Goal: Task Accomplishment & Management: Manage account settings

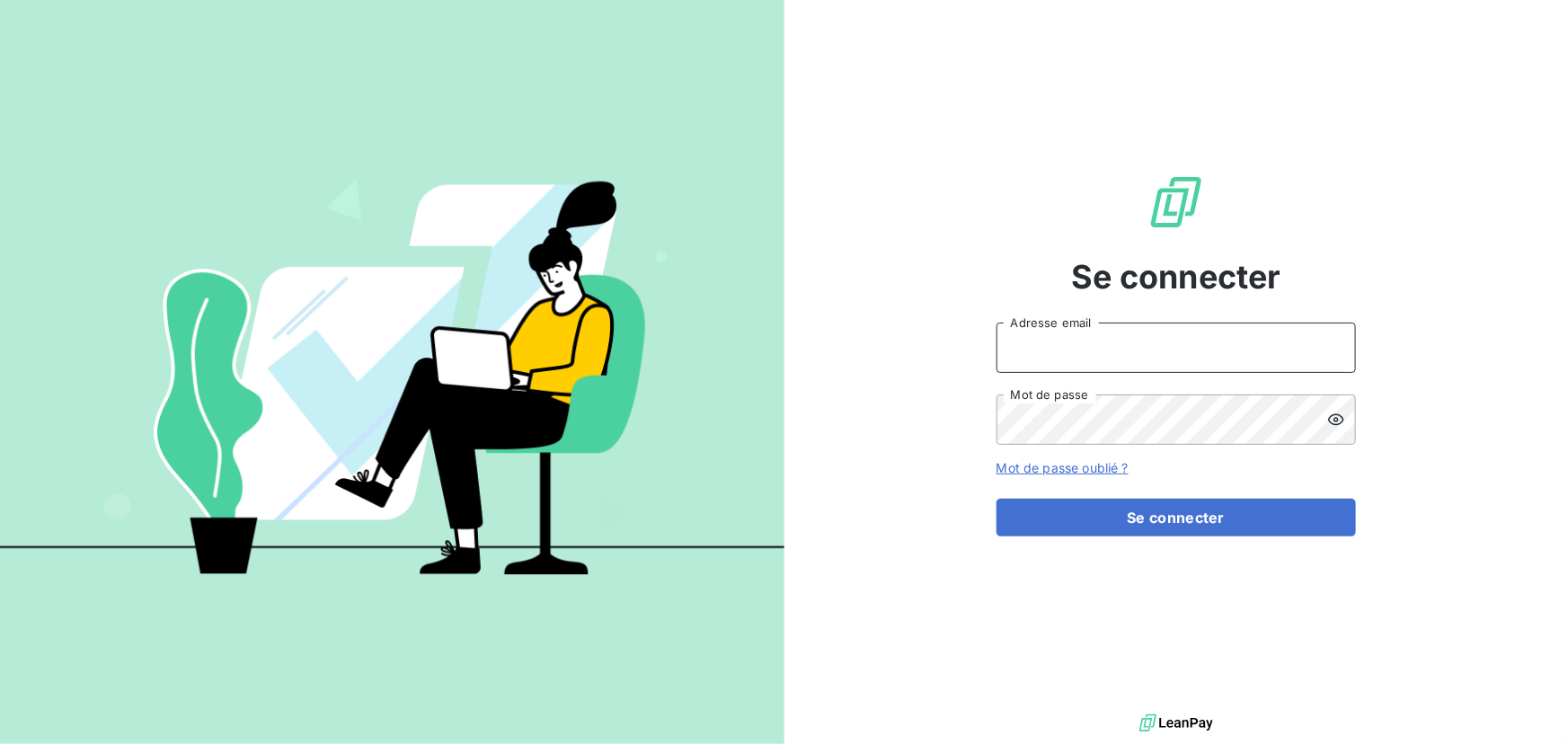
type input "contact@ipco.bet"
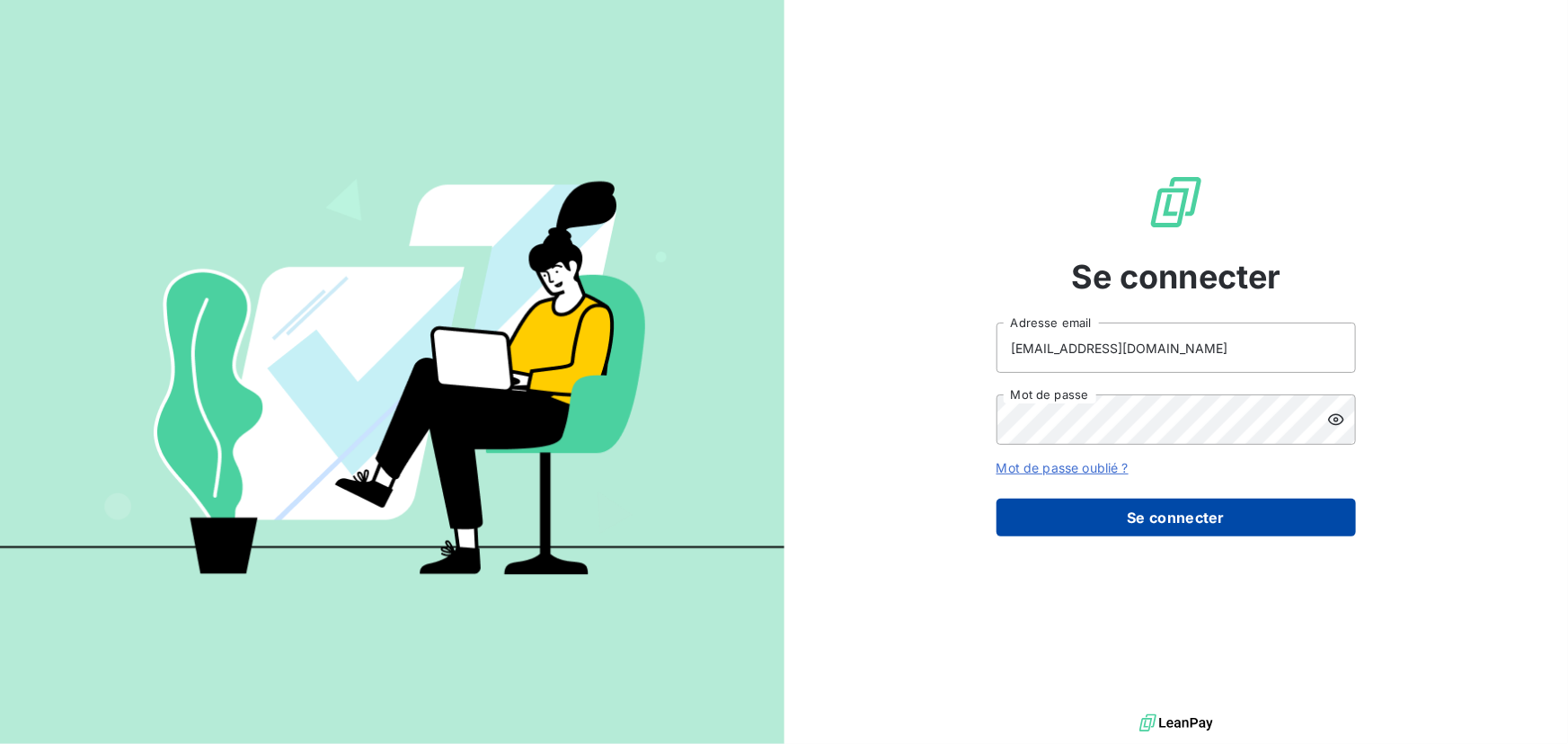
click at [1146, 511] on button "Se connecter" at bounding box center [1176, 517] width 360 height 38
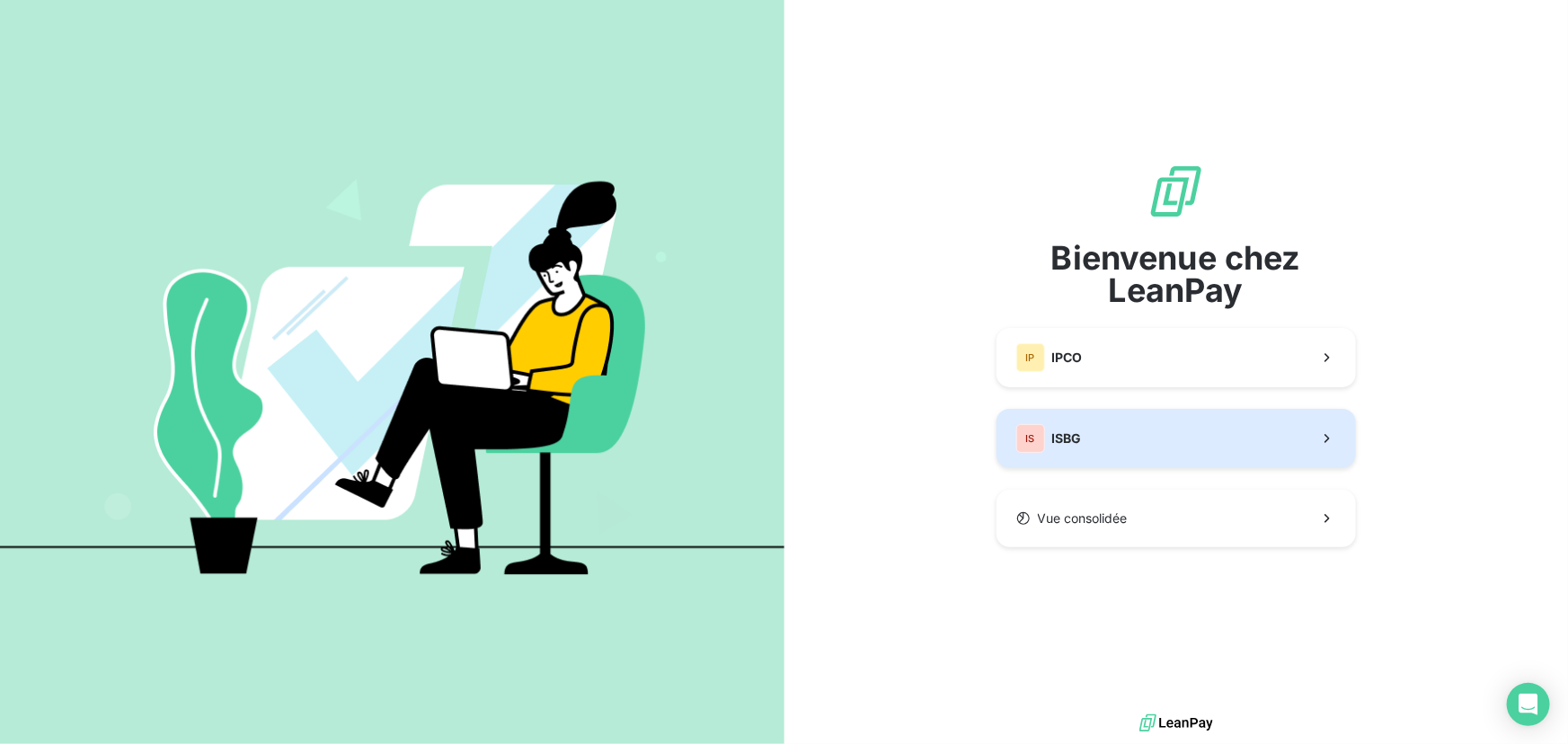
click at [1082, 440] on button "IS ISBG" at bounding box center [1176, 438] width 360 height 59
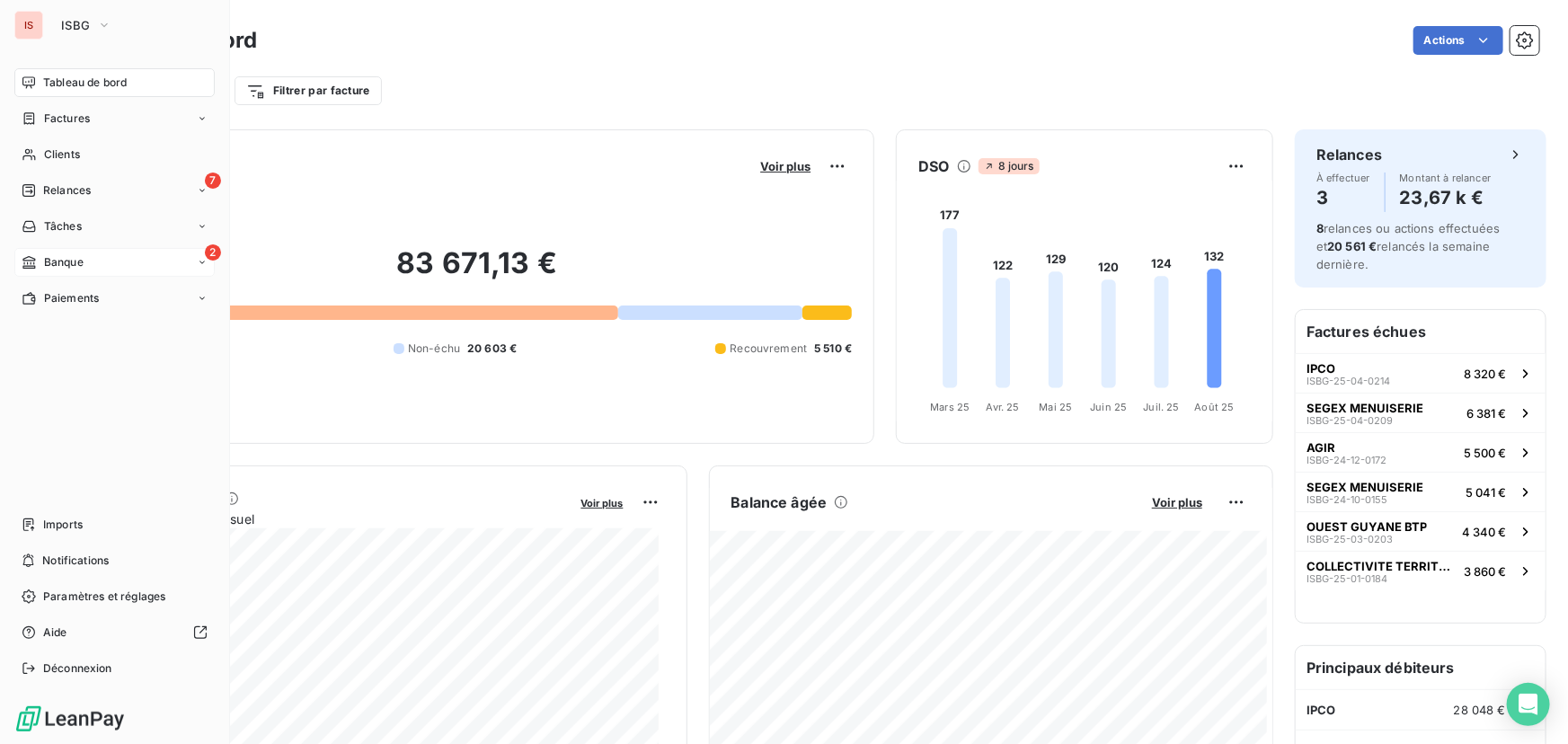
click at [115, 264] on div "2 Banque" at bounding box center [114, 263] width 200 height 29
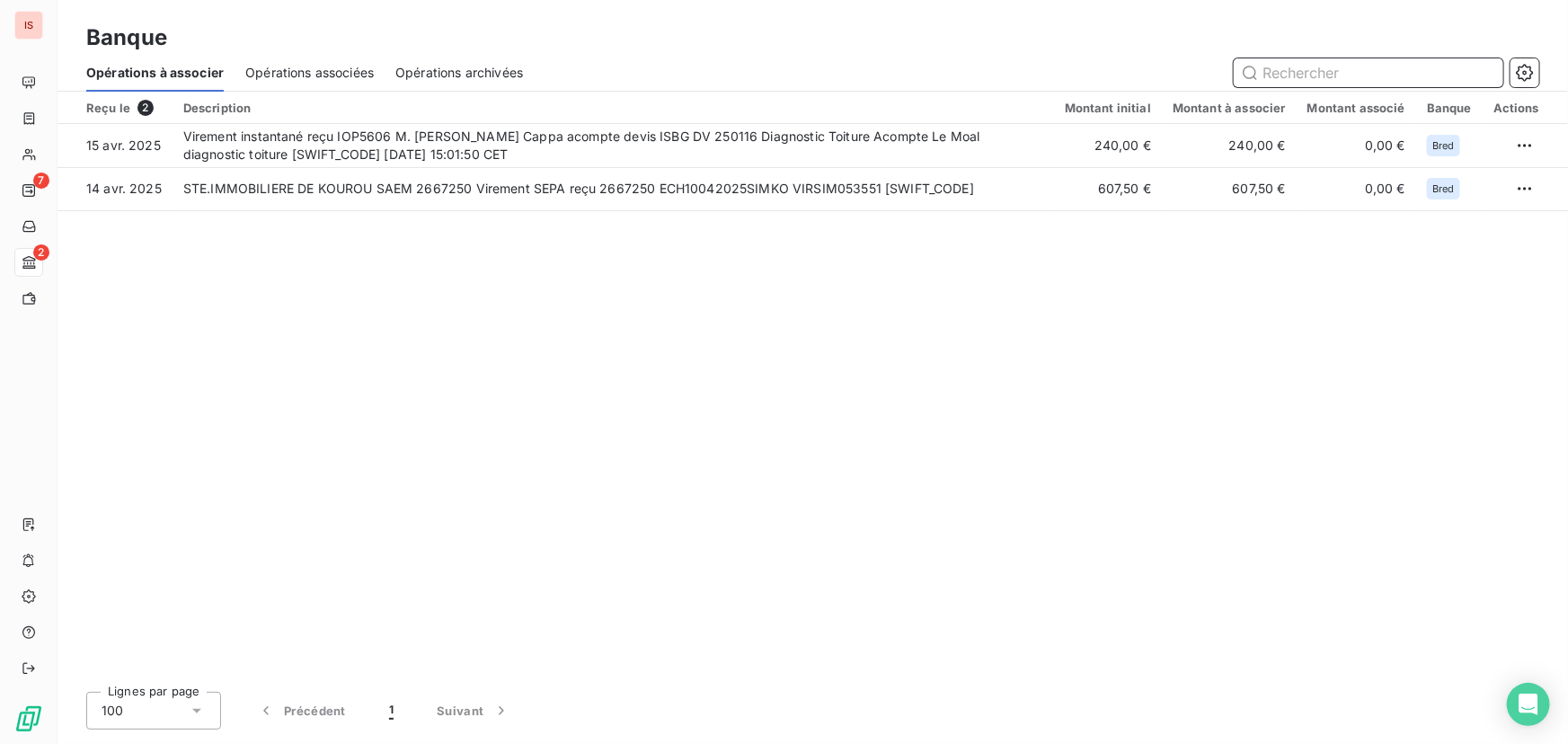
click at [344, 73] on span "Opérations associées" at bounding box center [310, 72] width 129 height 18
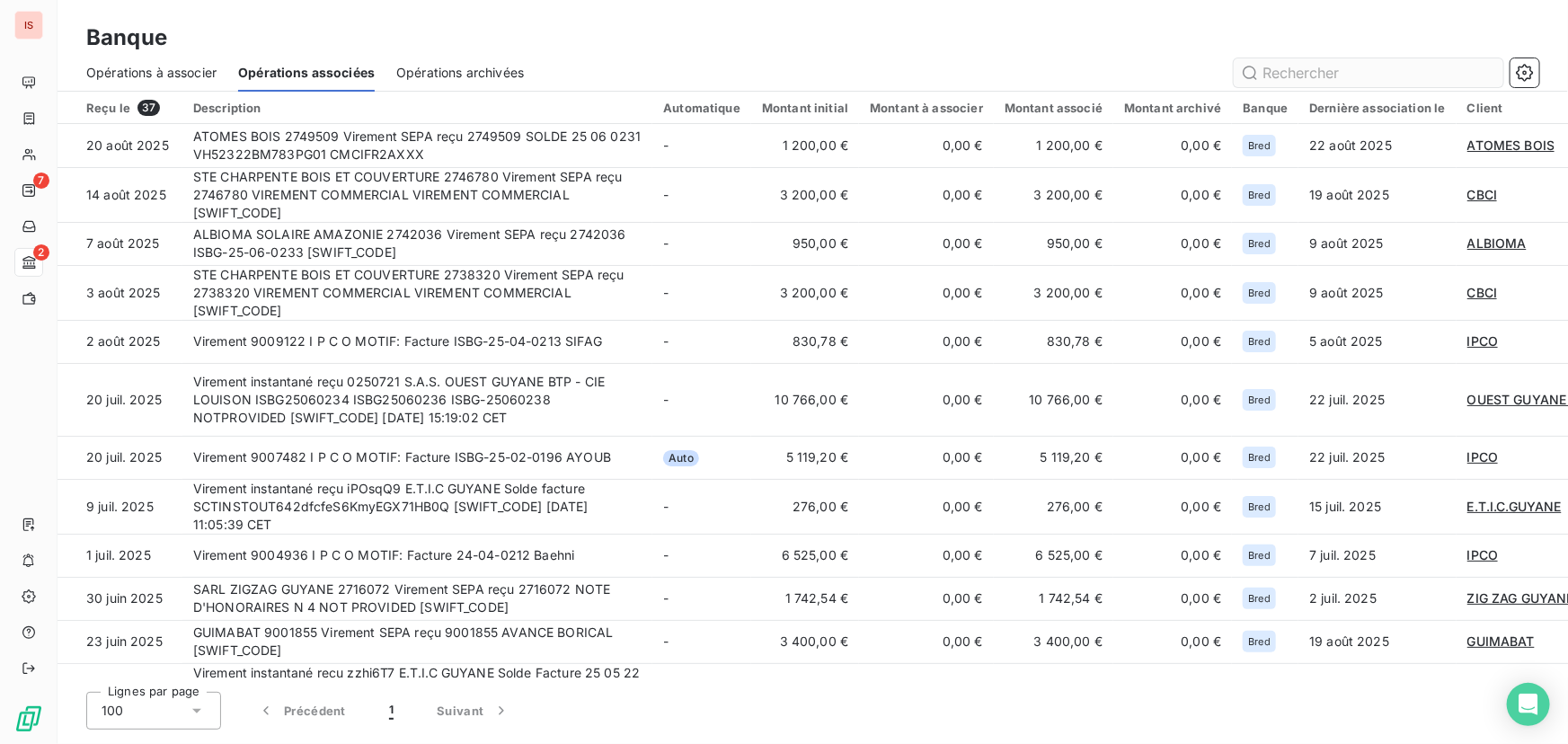
click at [1323, 67] on input "text" at bounding box center [1369, 72] width 270 height 29
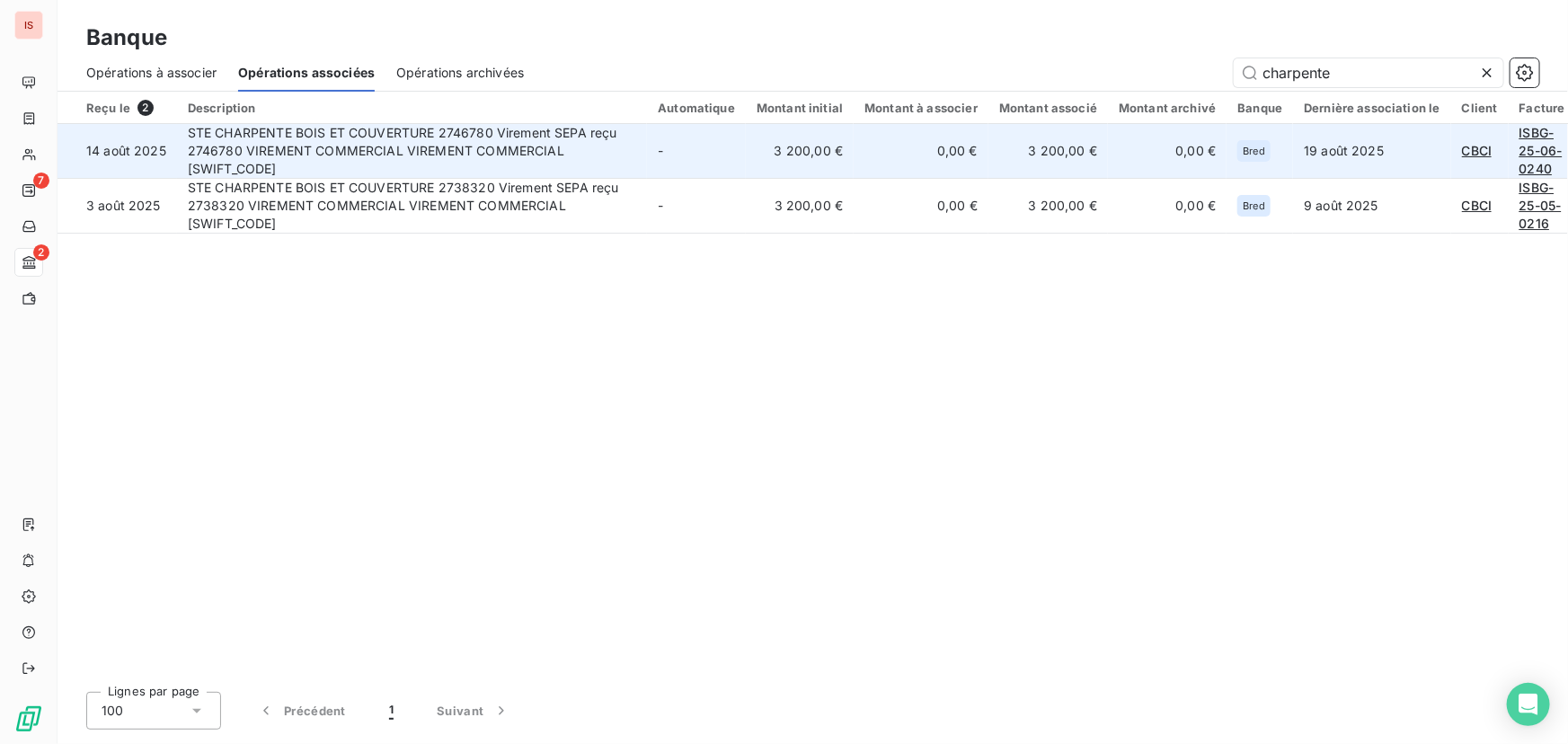
type input "charpente"
click at [1539, 155] on span "ISBG-25-06-0240" at bounding box center [1541, 150] width 43 height 52
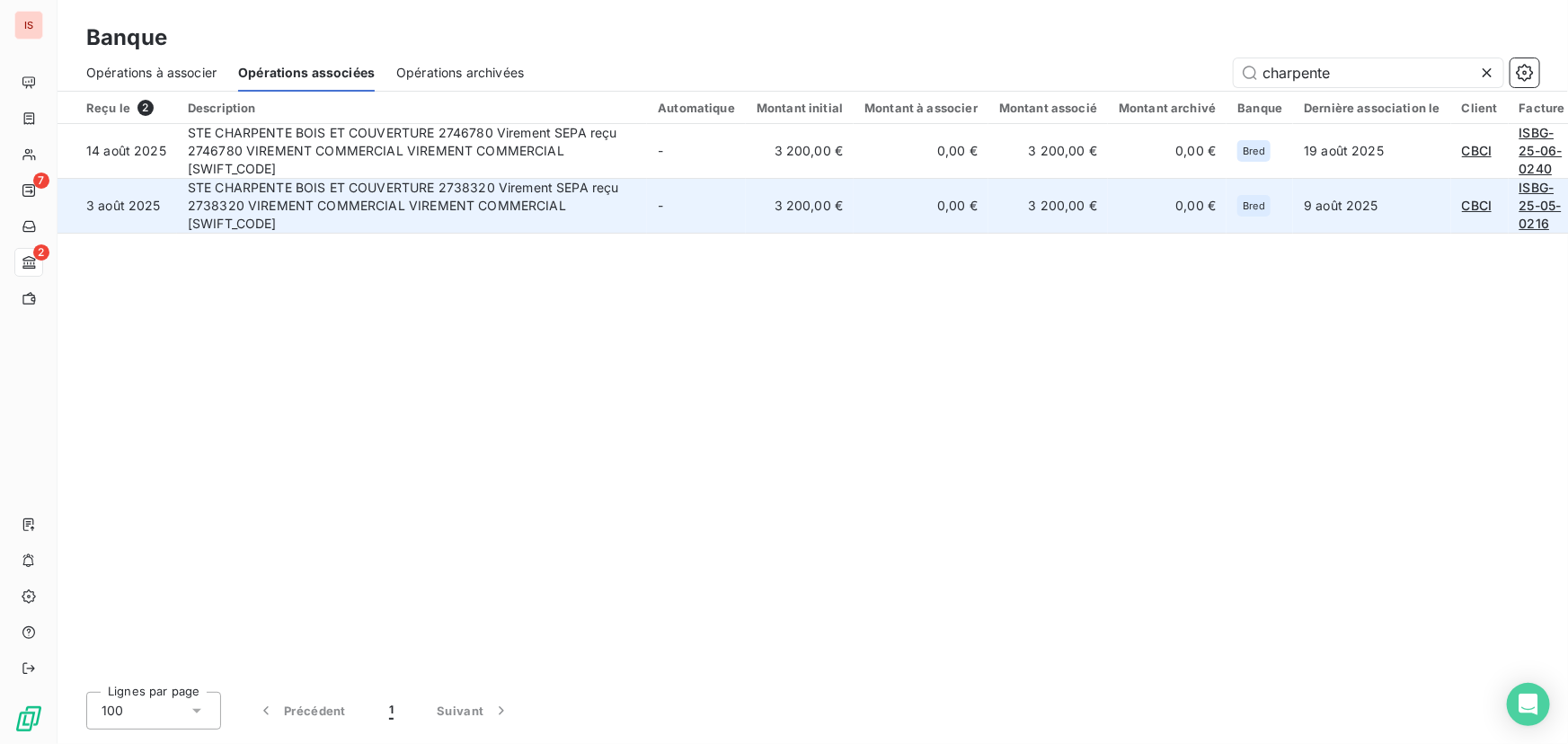
click at [1520, 213] on link "ISBG-25-05-0216" at bounding box center [1542, 206] width 46 height 54
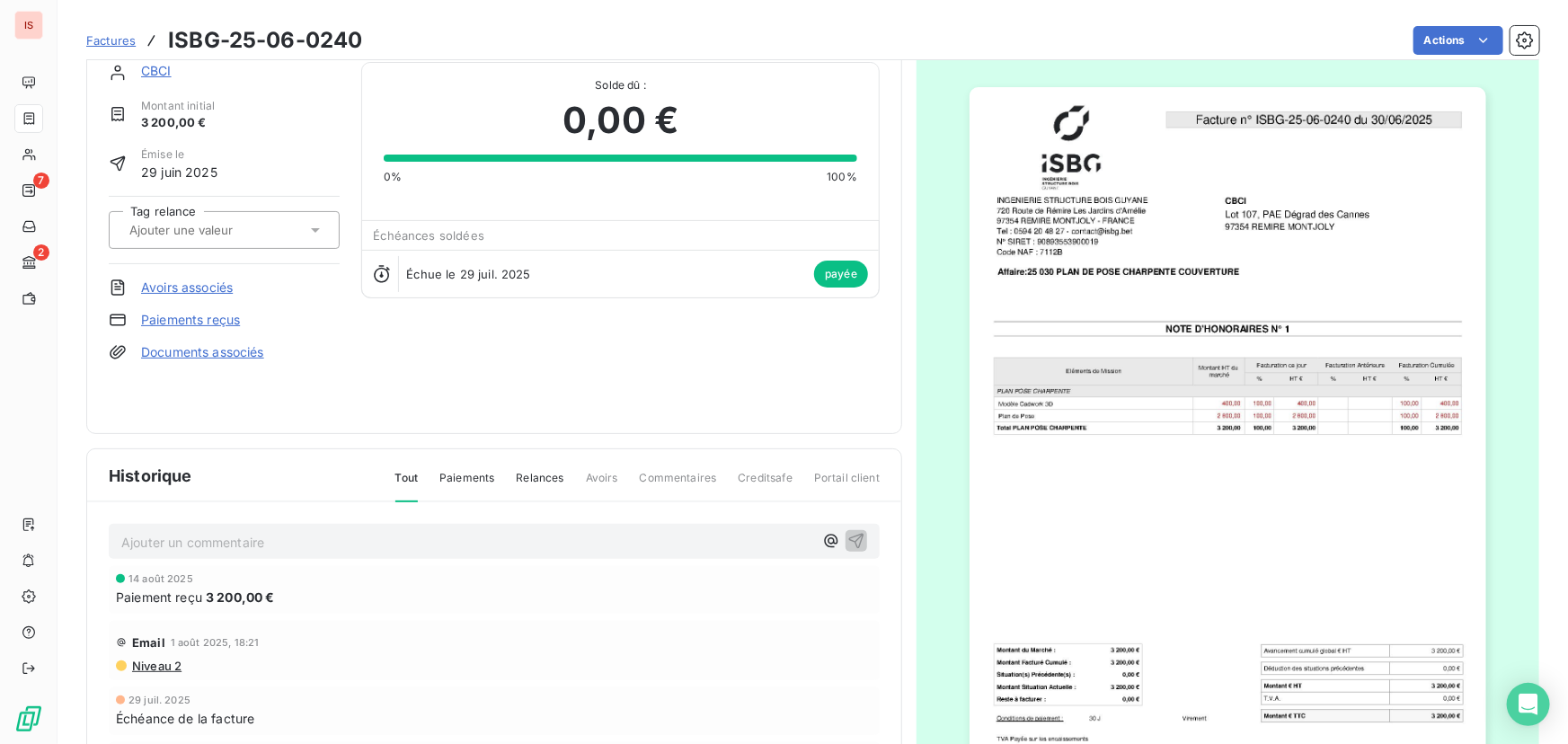
scroll to position [18, 0]
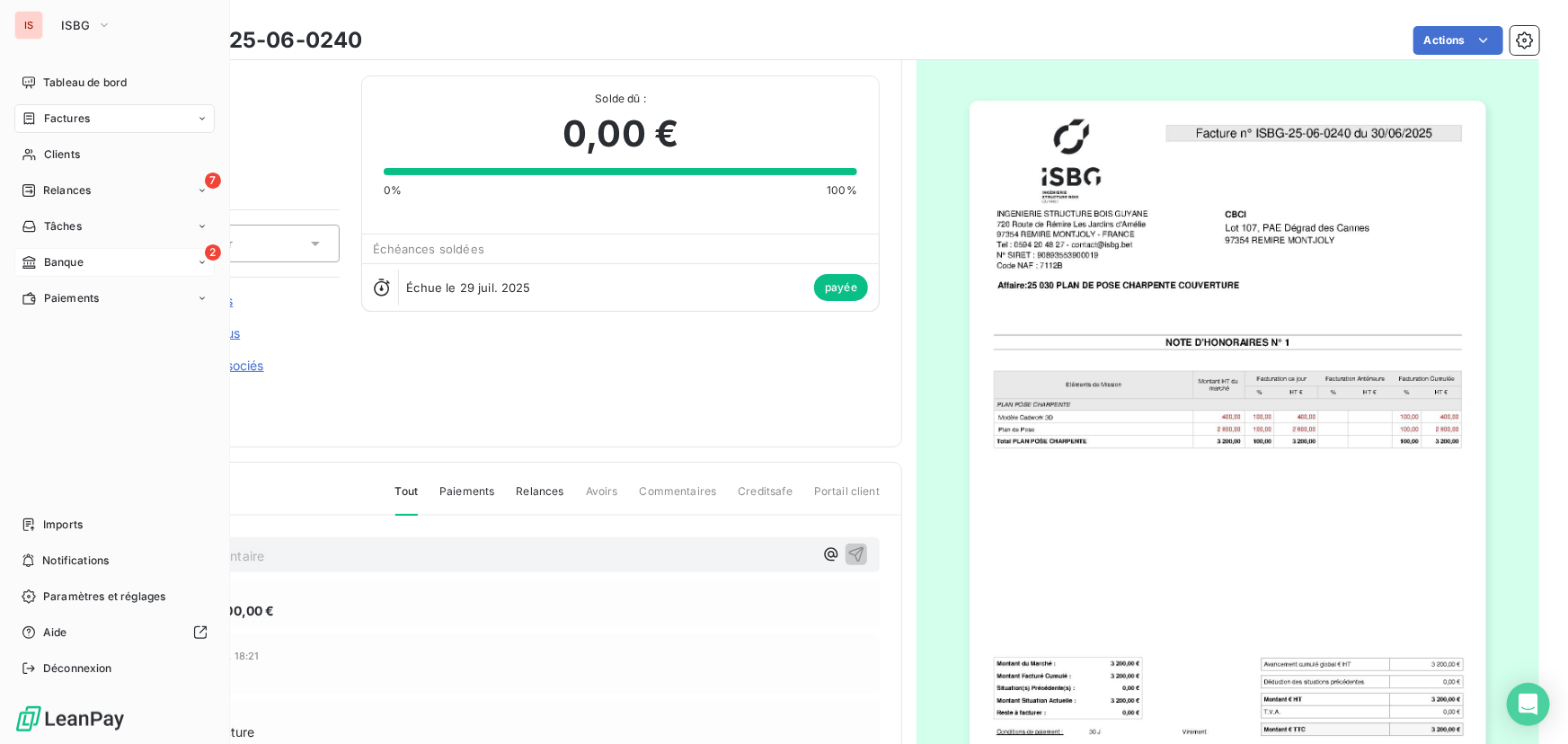
click at [61, 255] on span "Banque" at bounding box center [64, 263] width 40 height 16
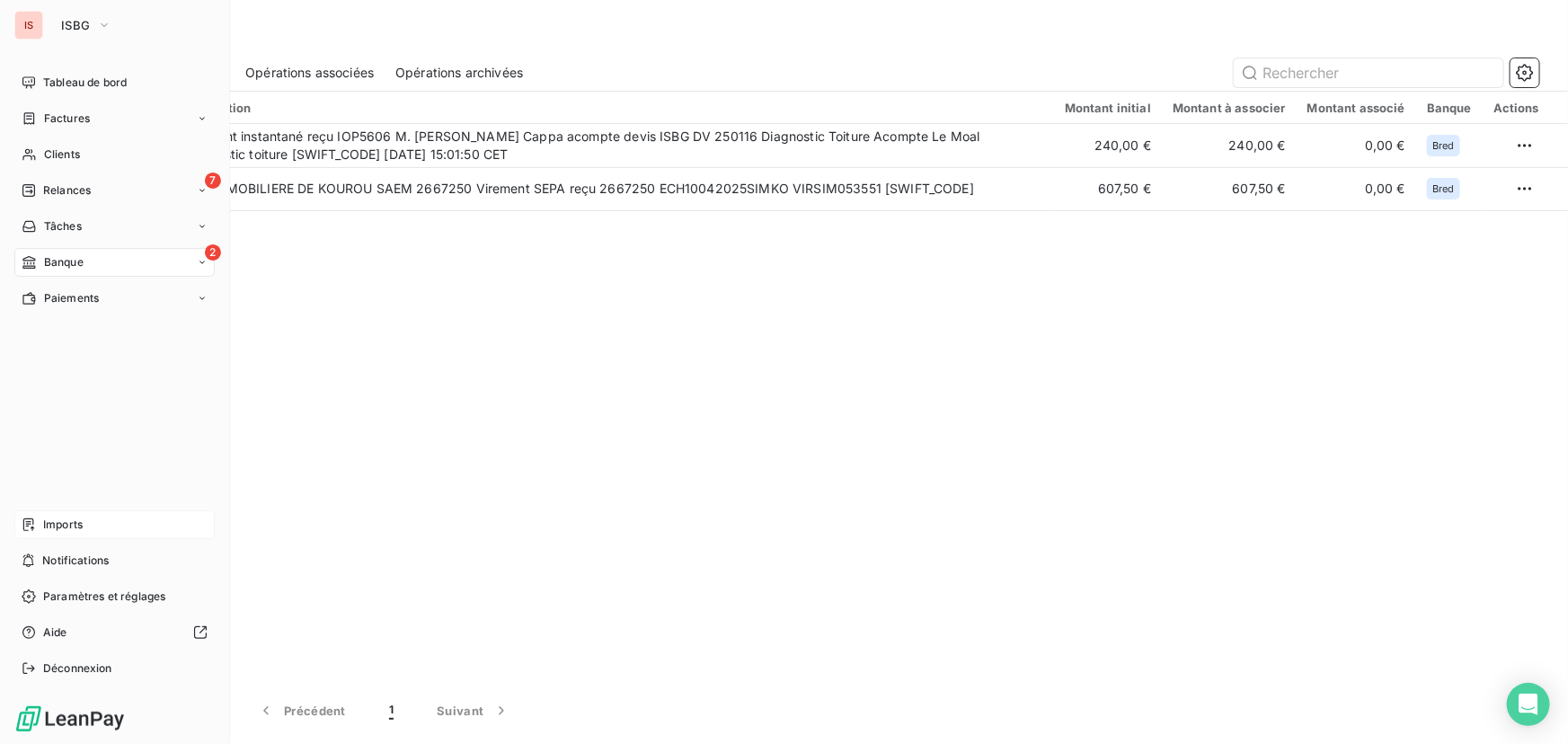
click at [72, 527] on span "Imports" at bounding box center [63, 525] width 40 height 16
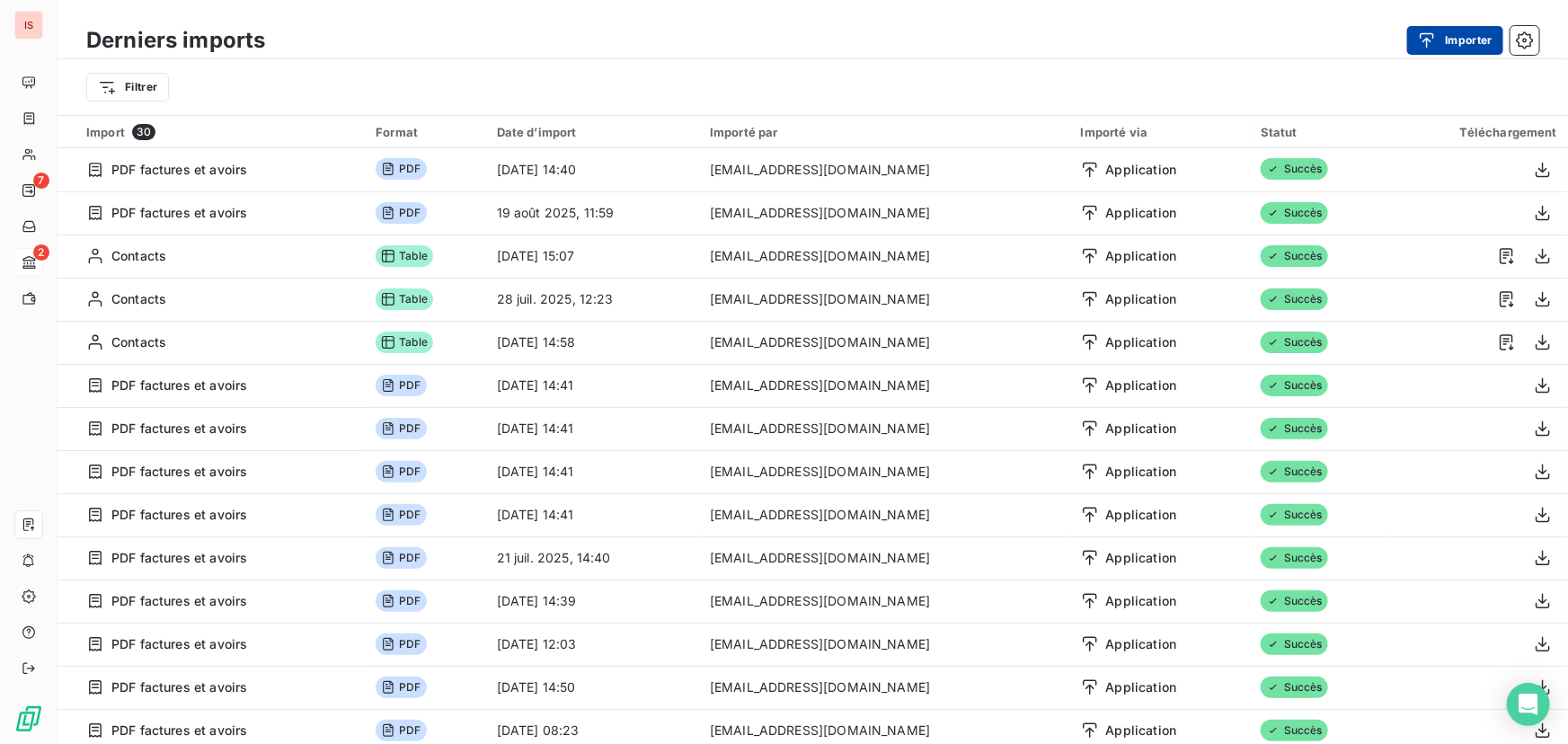
click at [1467, 39] on button "Importer" at bounding box center [1455, 41] width 96 height 29
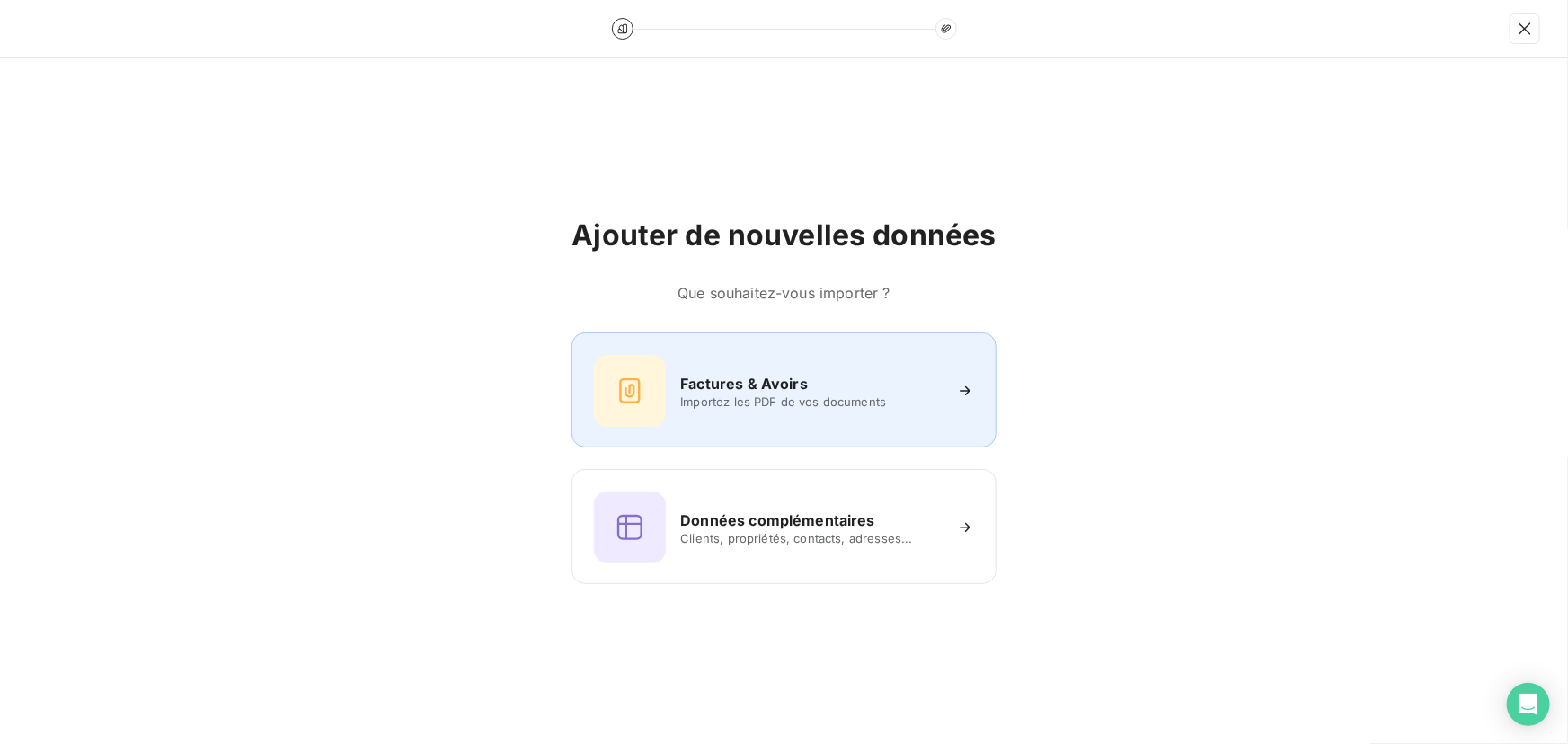
click at [809, 385] on div "Factures & Avoirs" at bounding box center [811, 384] width 261 height 22
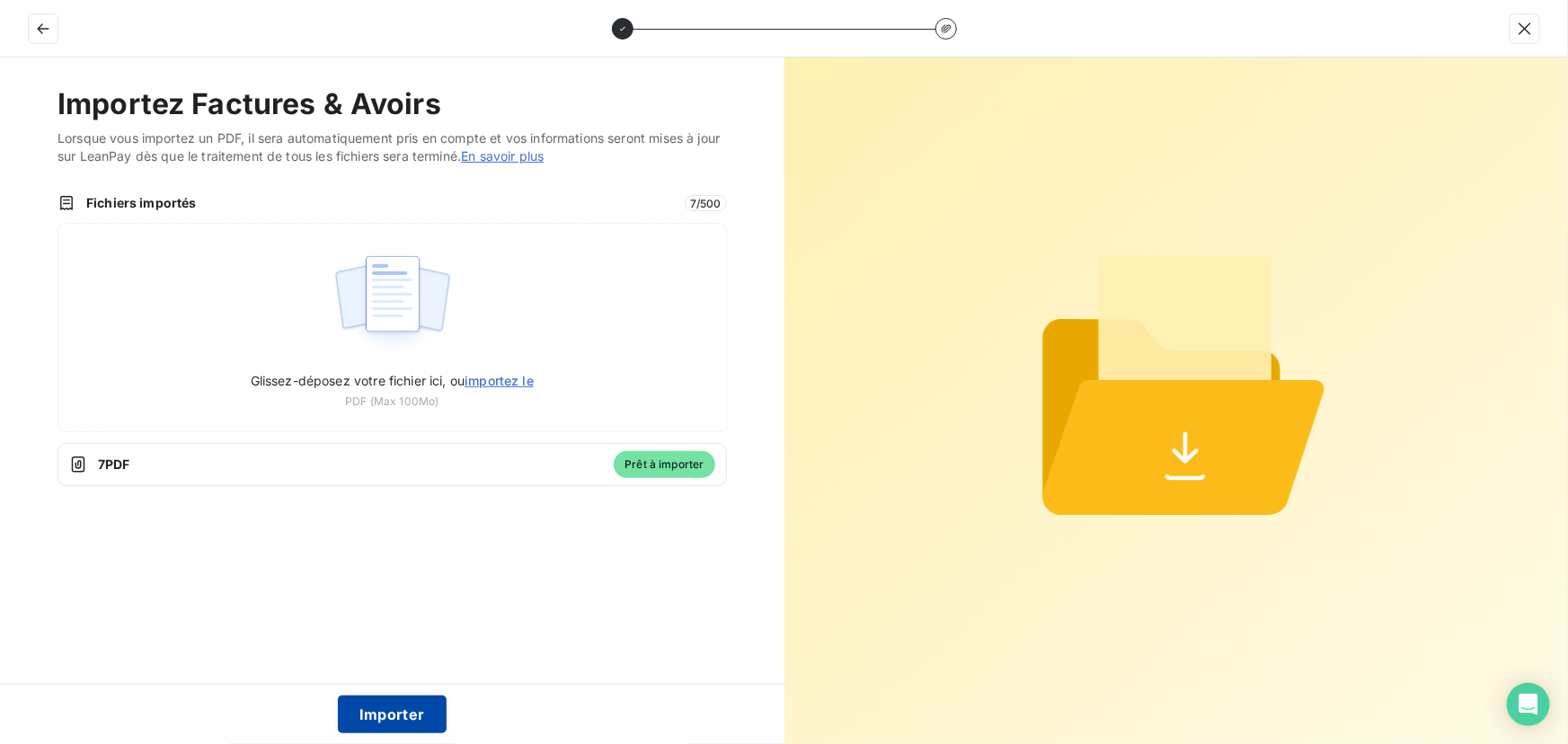
click at [409, 710] on button "Importer" at bounding box center [392, 715] width 109 height 38
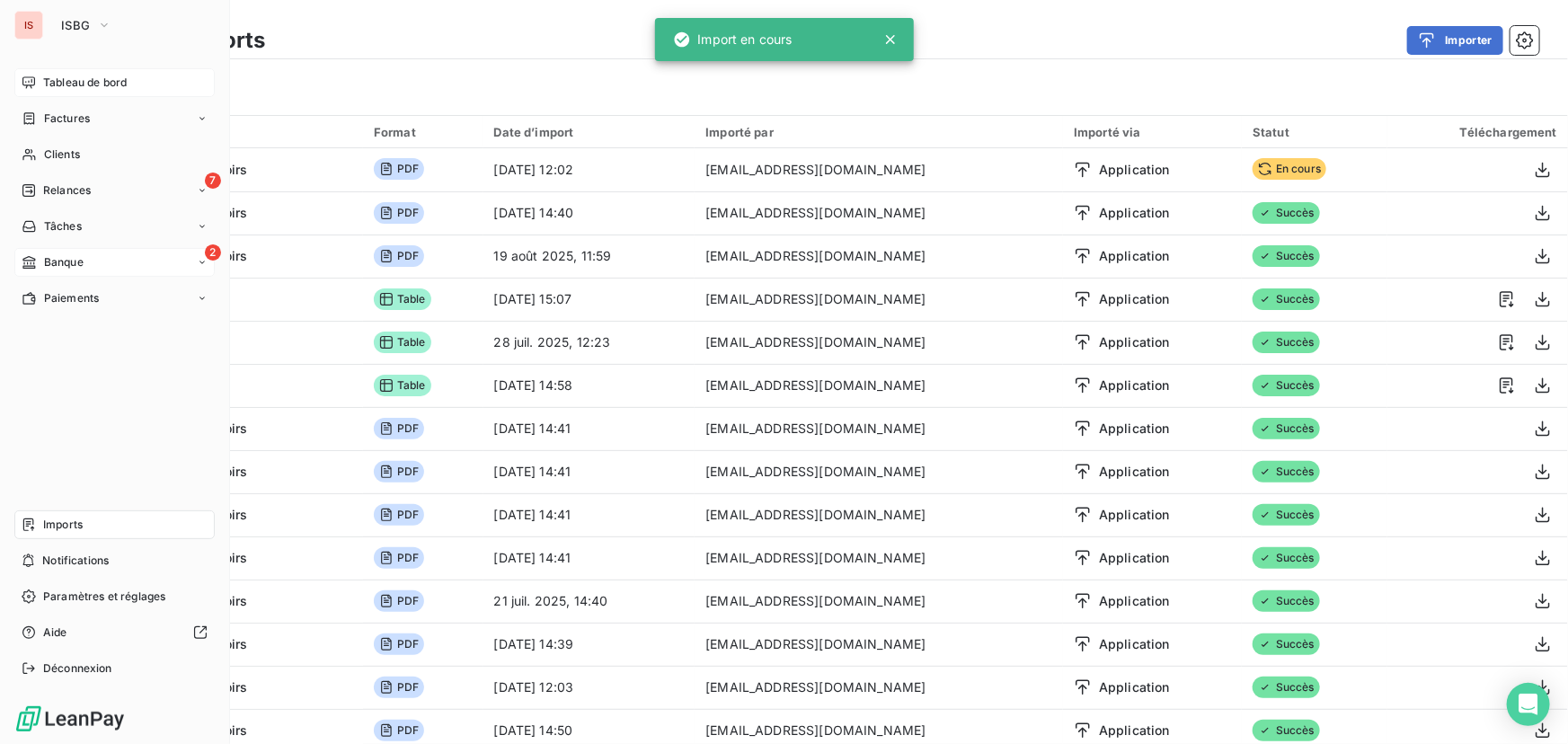
click at [63, 74] on span "Tableau de bord" at bounding box center [85, 82] width 83 height 16
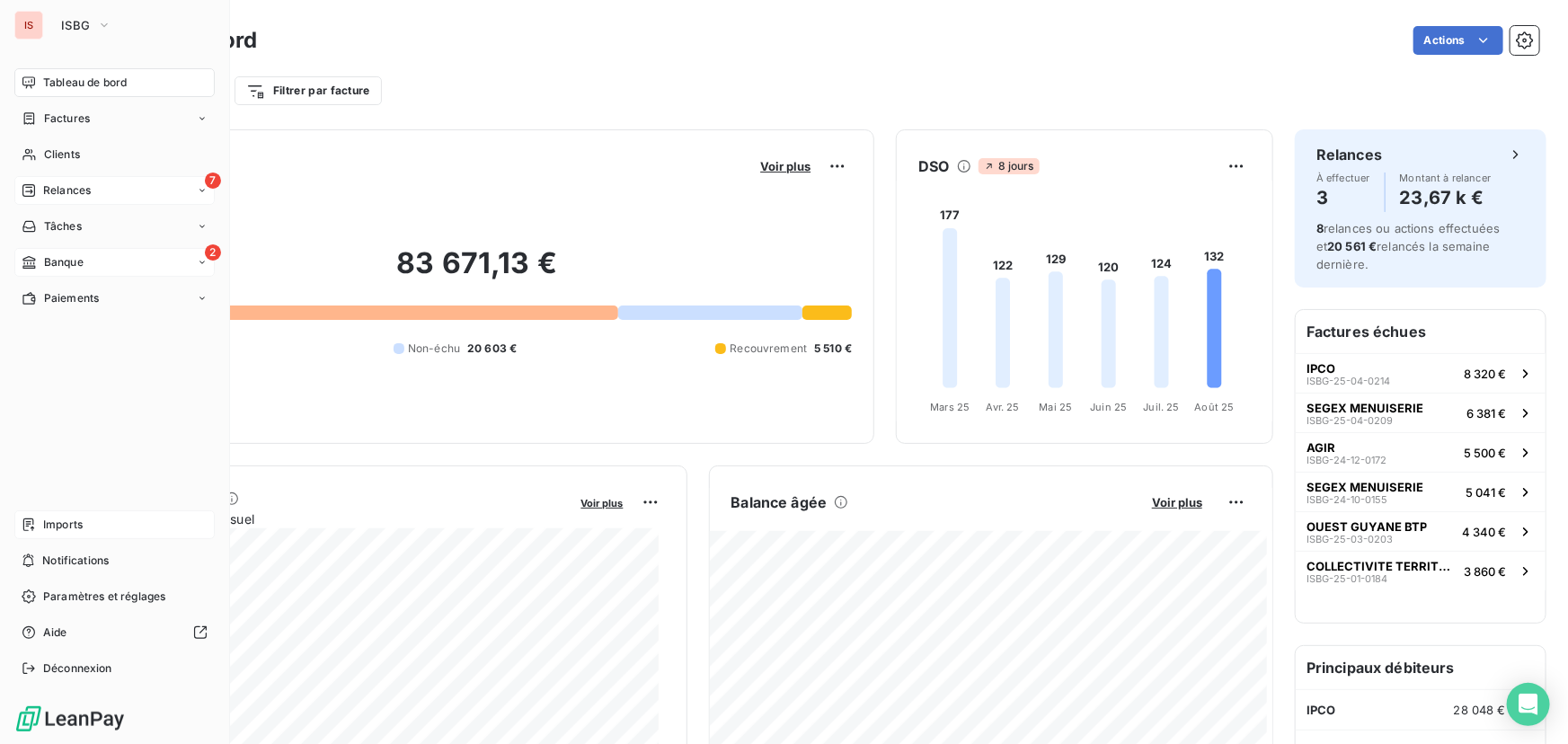
click at [72, 187] on span "Relances" at bounding box center [67, 190] width 48 height 16
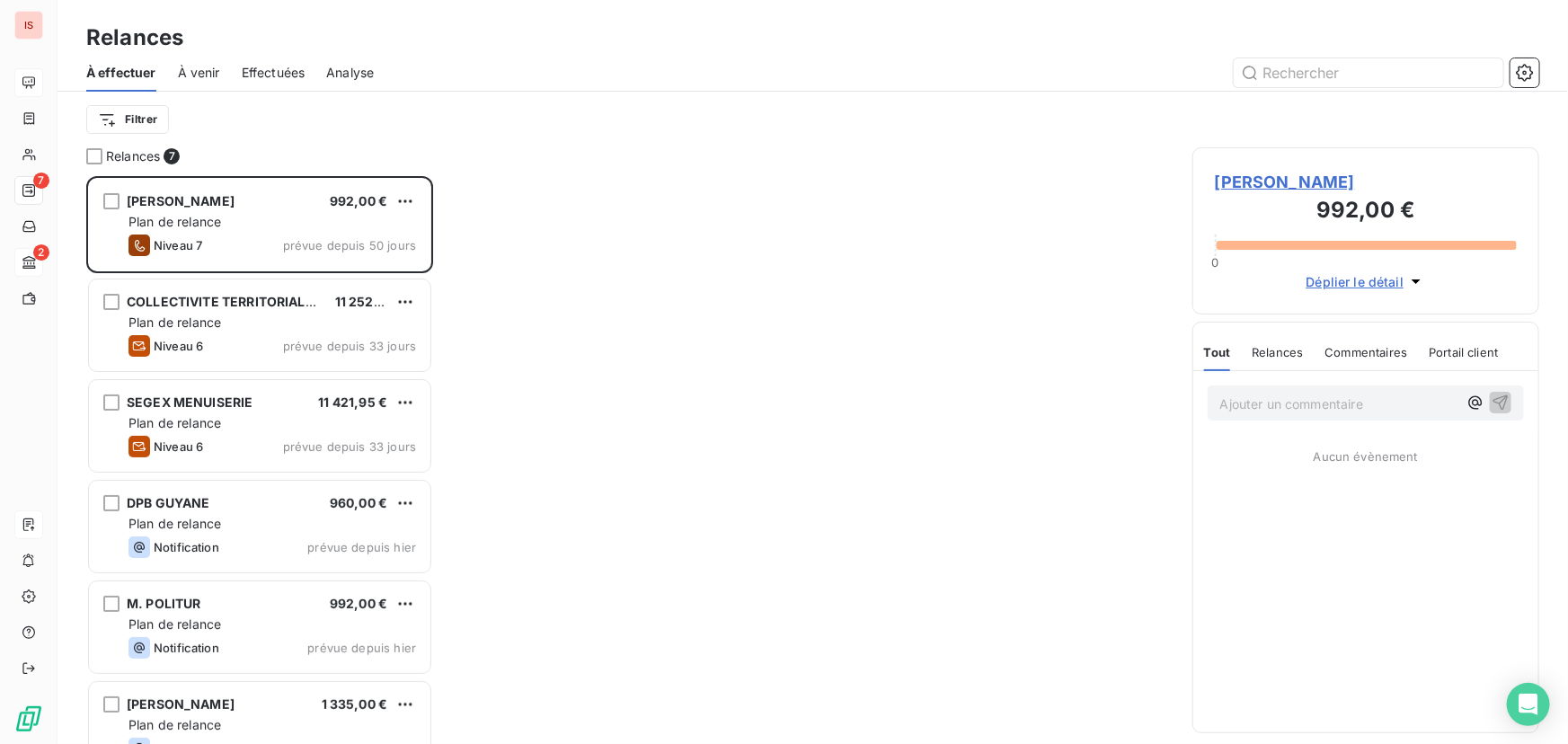
scroll to position [556, 334]
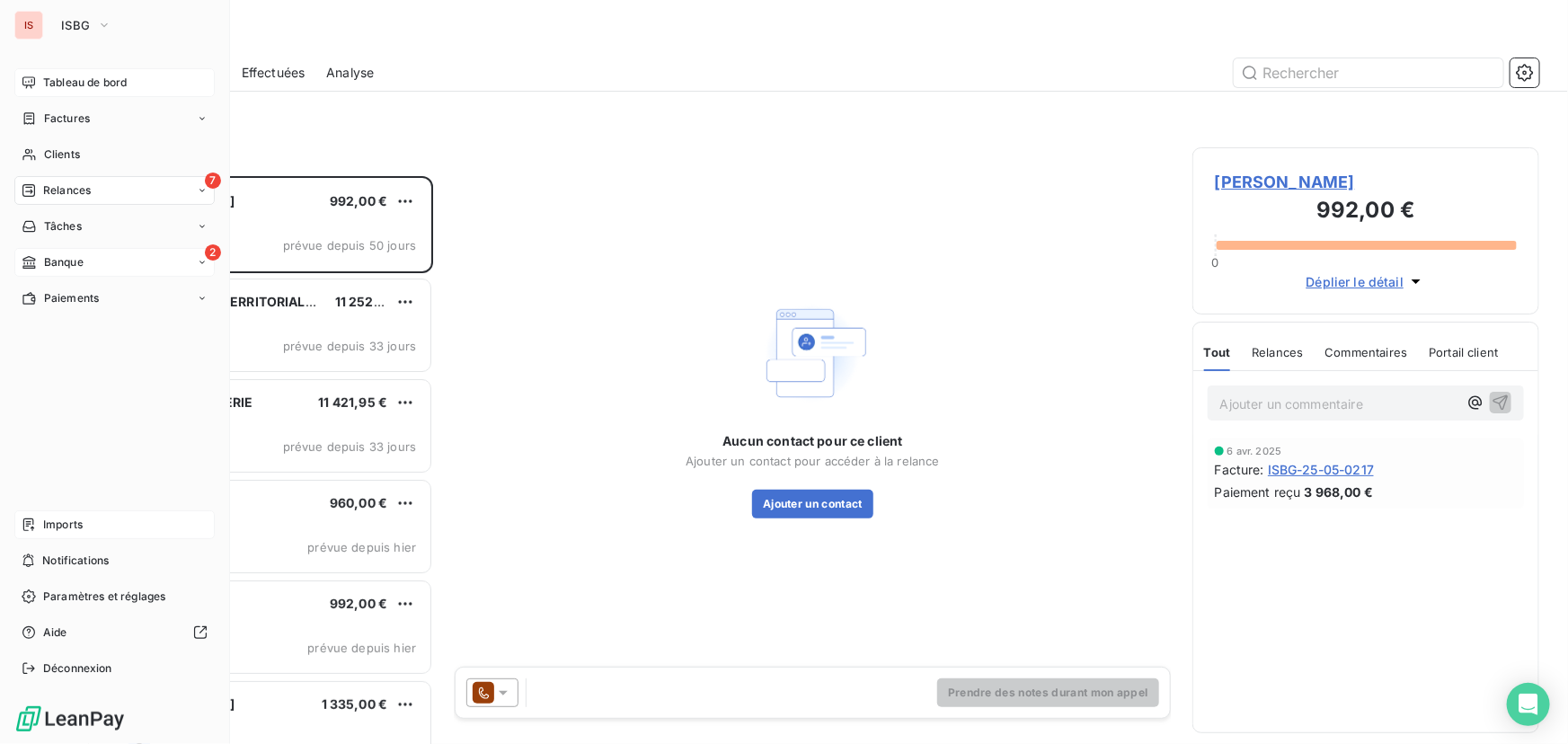
click at [63, 267] on span "Banque" at bounding box center [64, 263] width 40 height 16
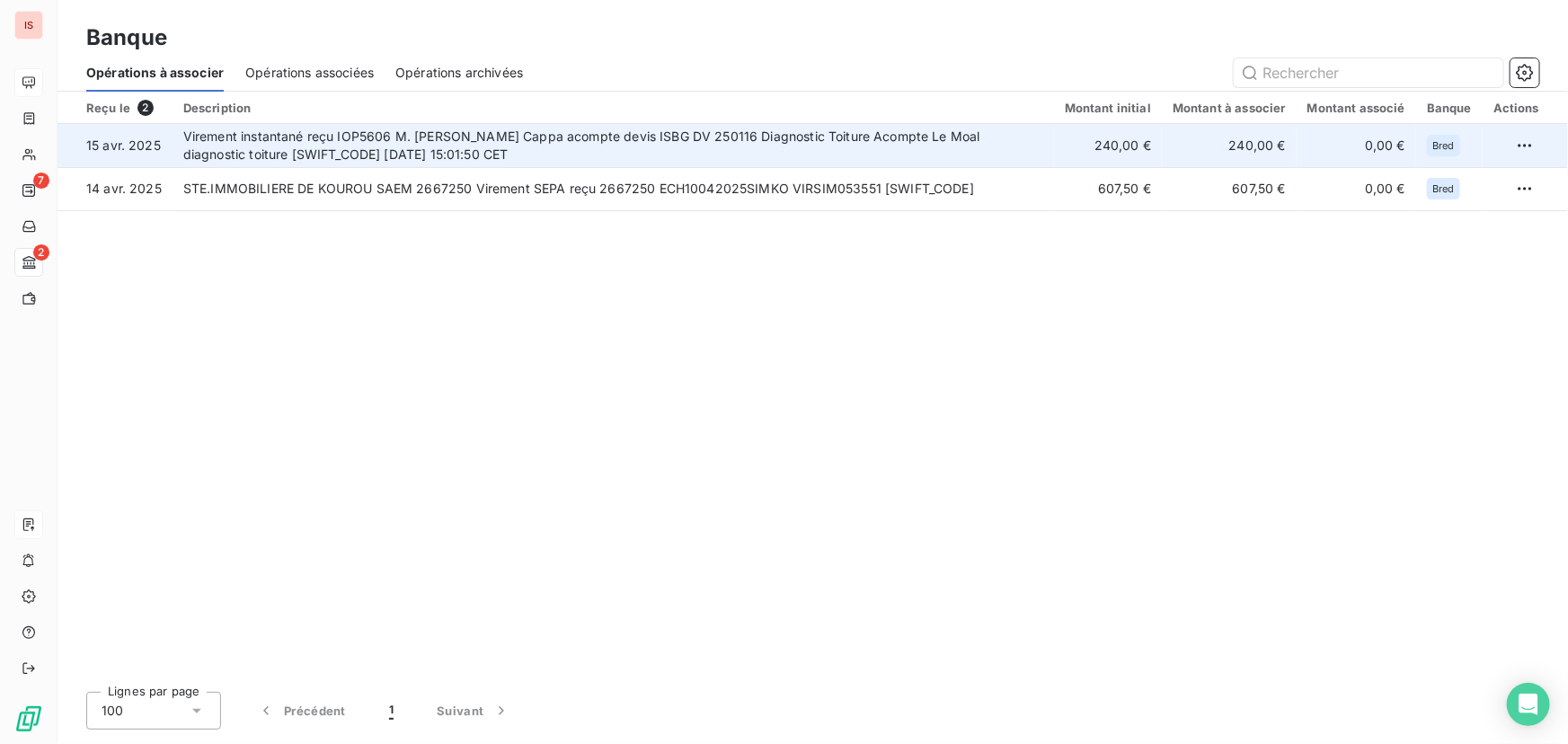
click at [951, 145] on td "Virement instantané reçu IOP5606 M. [PERSON_NAME] Cappa acompte devis ISBG DV 2…" at bounding box center [612, 146] width 881 height 43
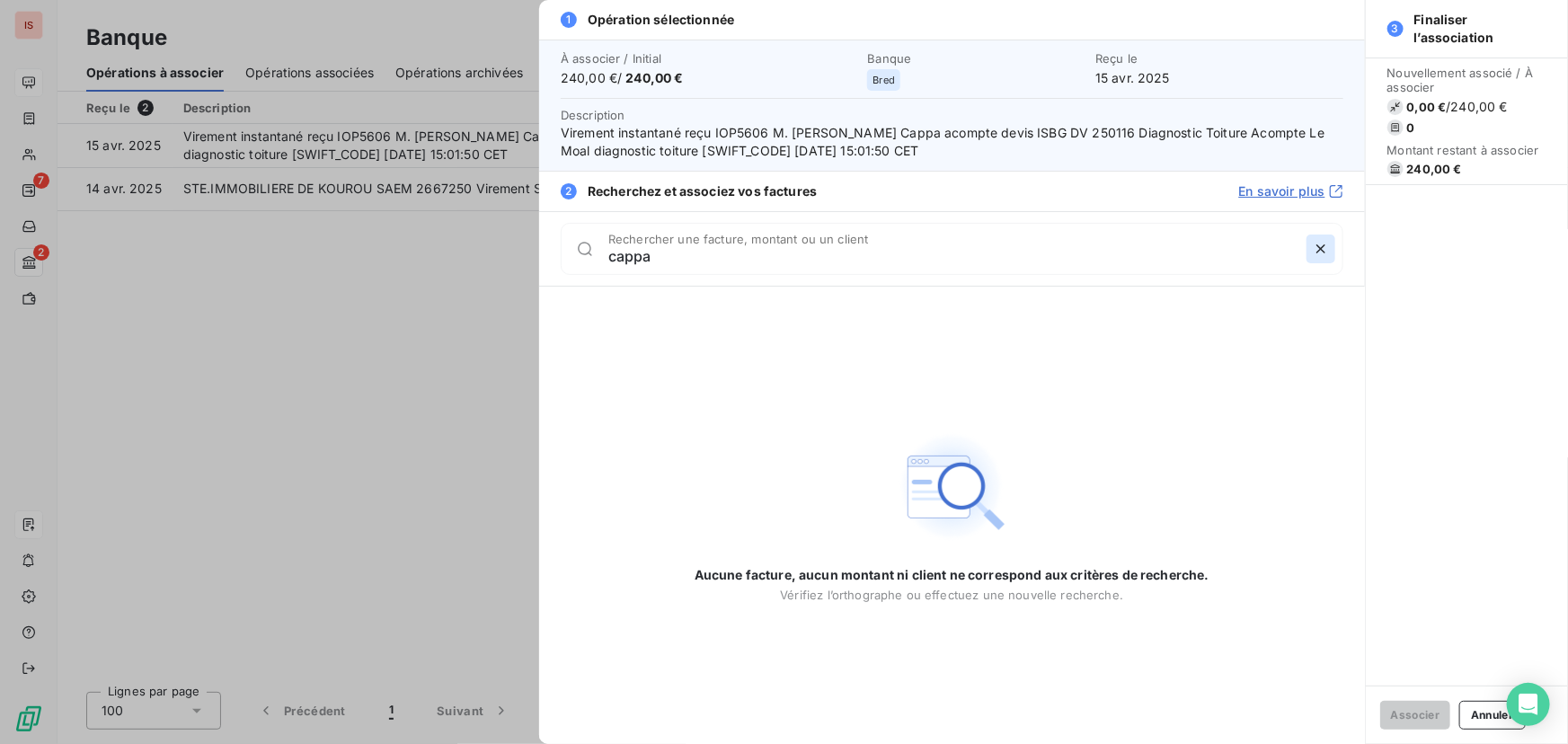
type input "cappa"
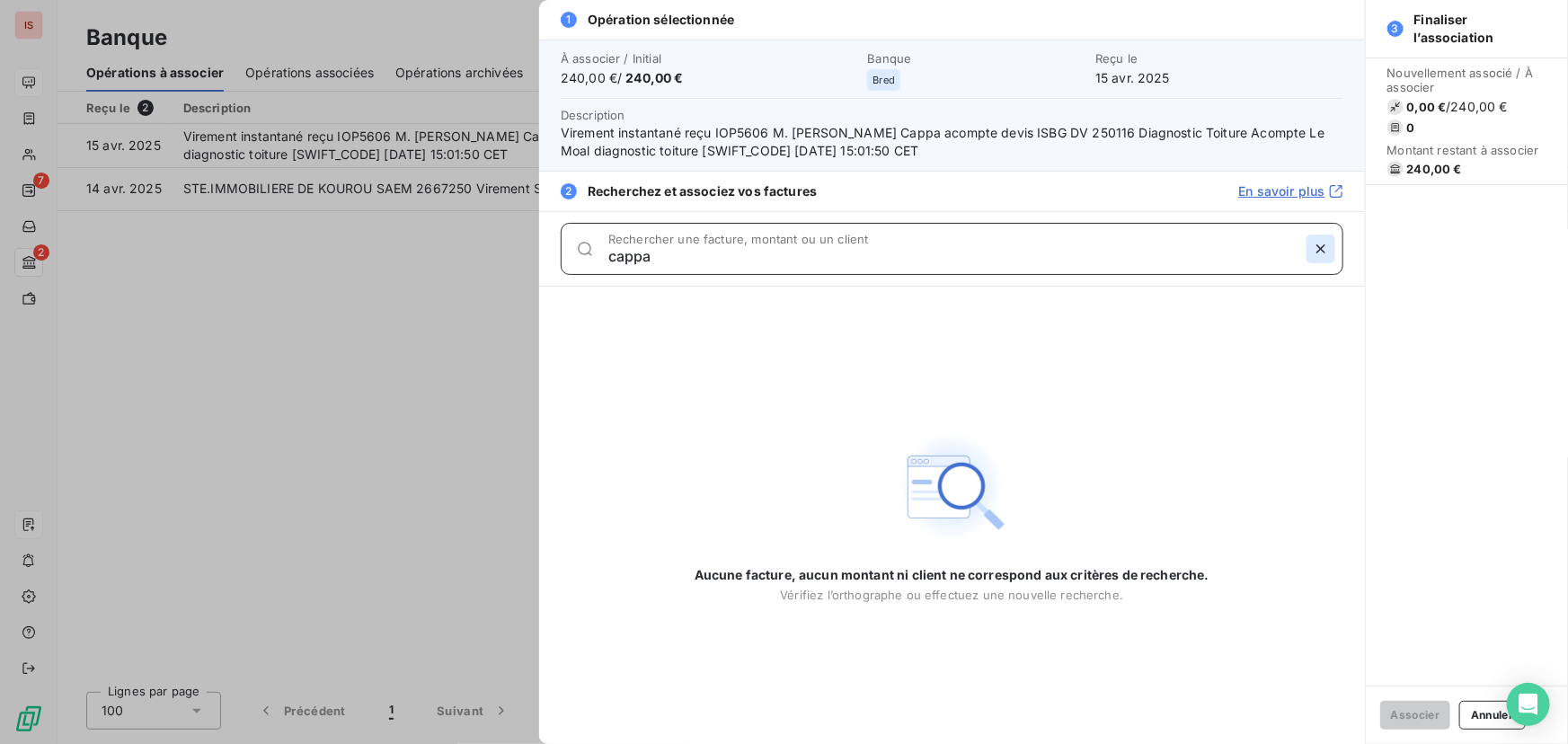
click at [1325, 247] on icon "button" at bounding box center [1321, 249] width 9 height 9
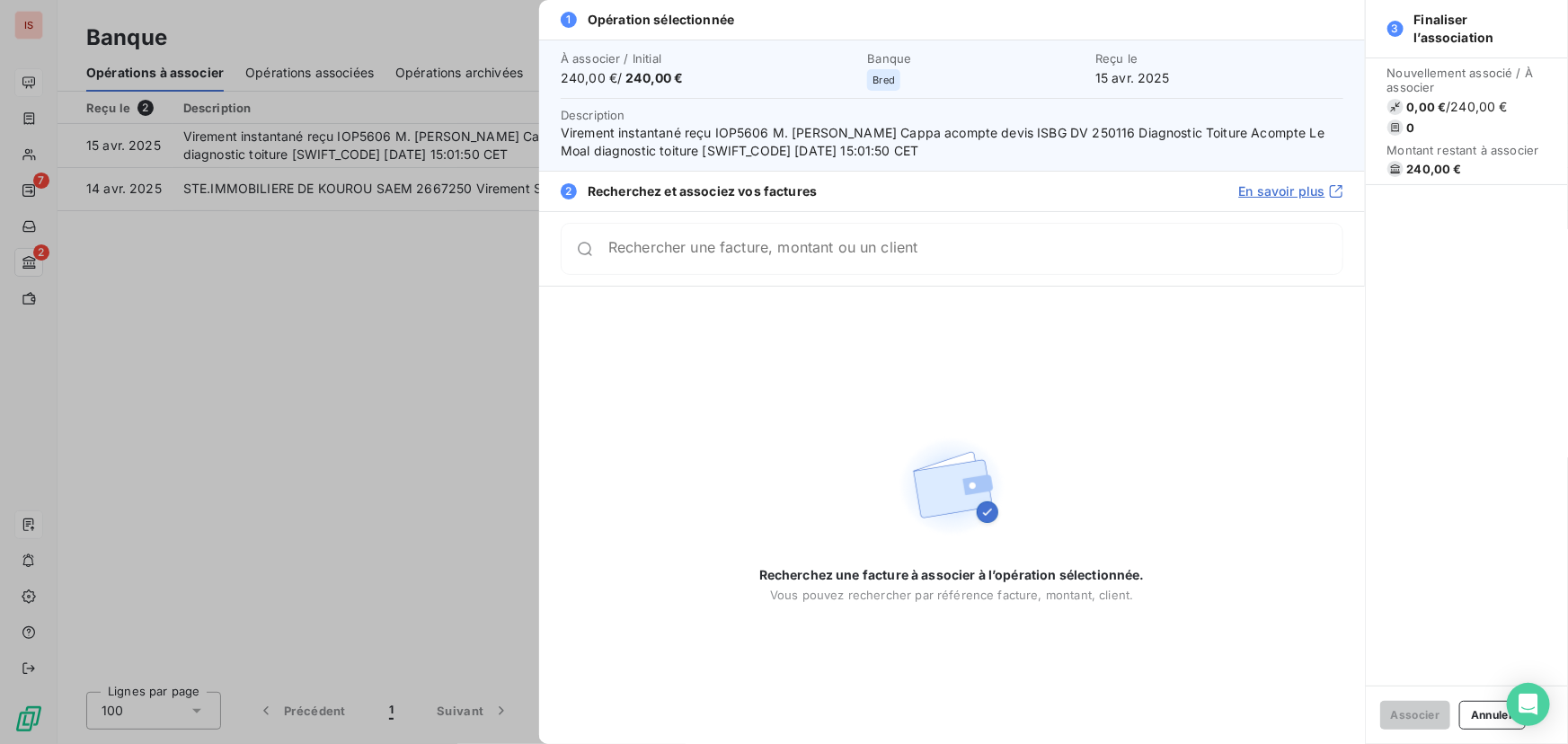
click at [374, 343] on div at bounding box center [784, 372] width 1568 height 744
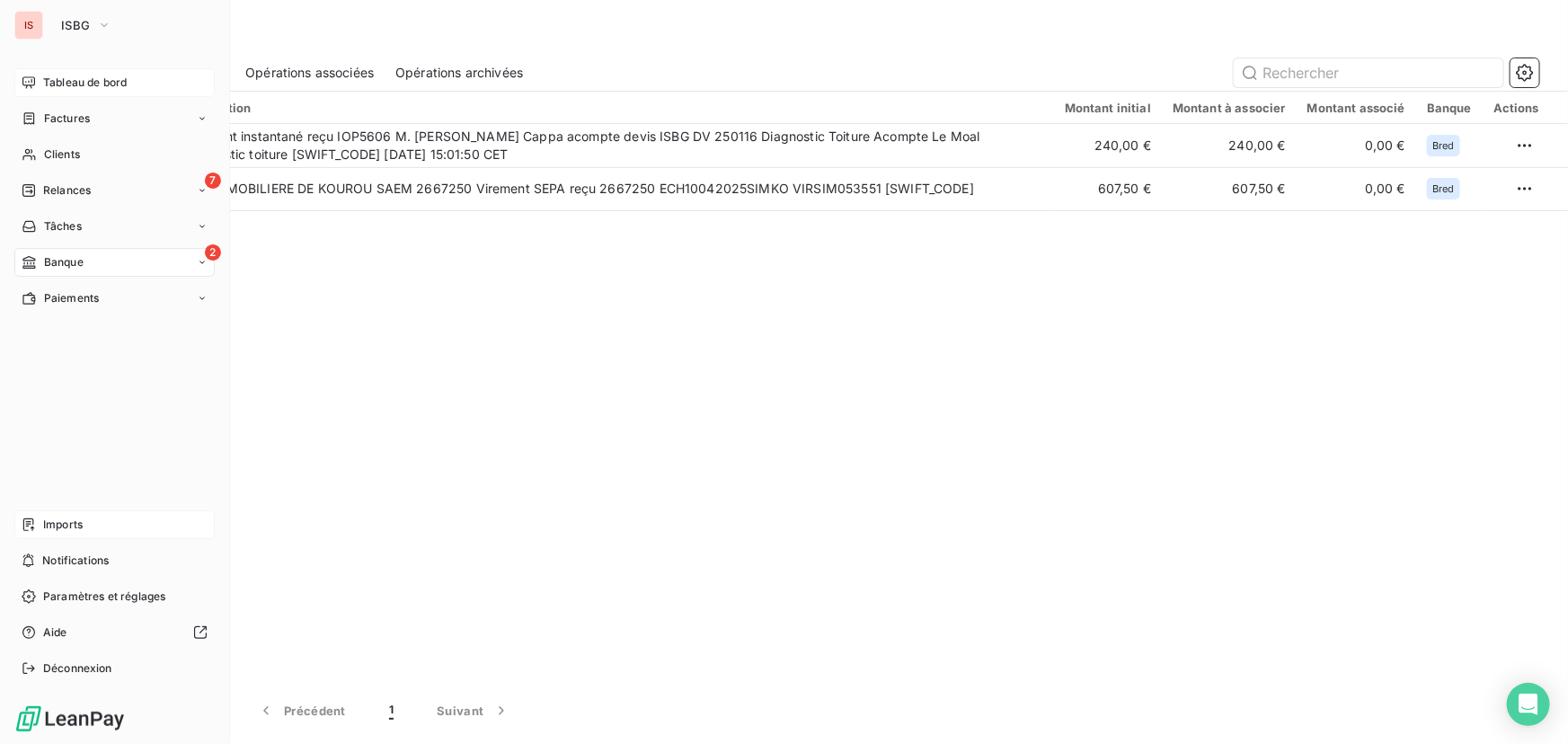
click at [69, 521] on span "Imports" at bounding box center [63, 525] width 40 height 16
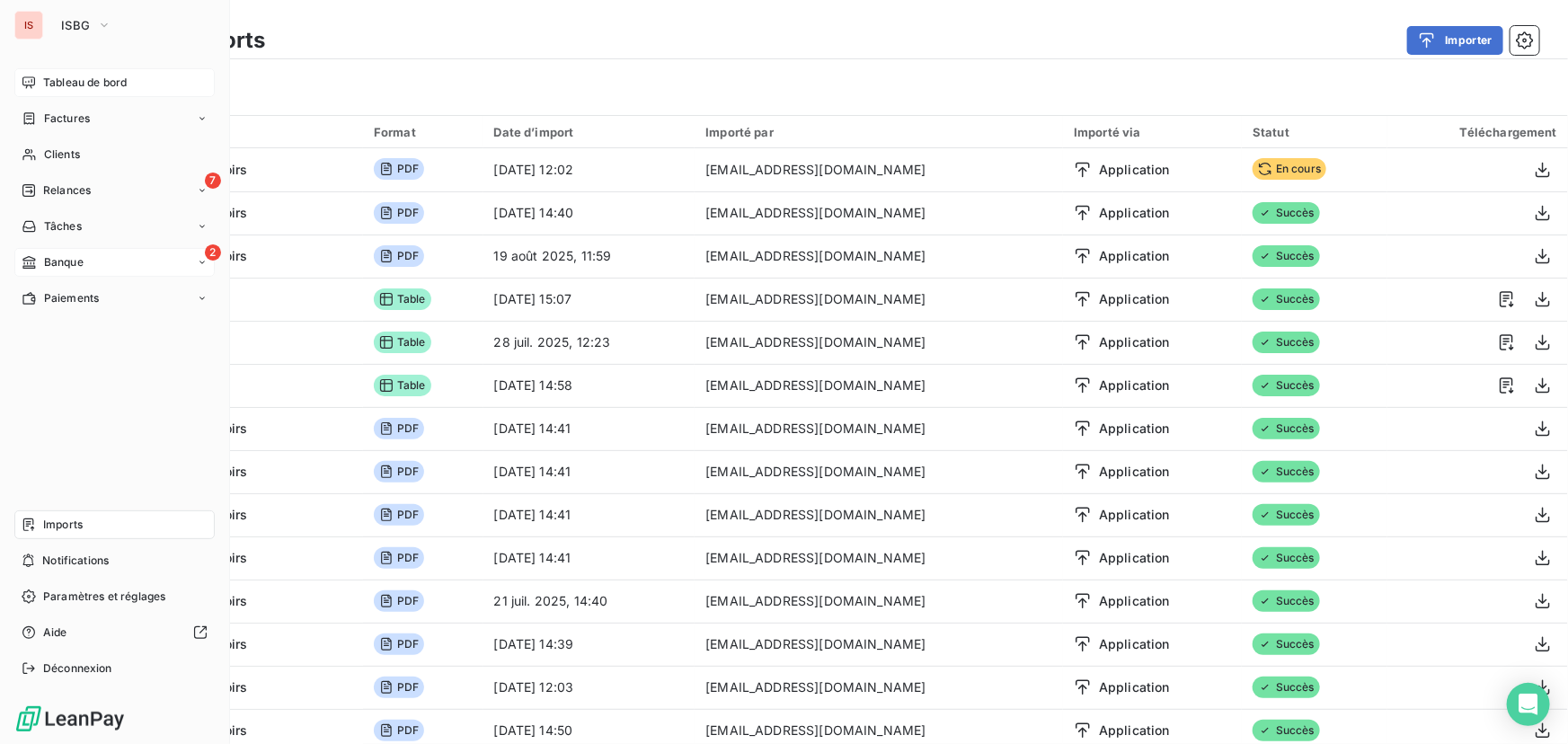
click at [82, 85] on span "Tableau de bord" at bounding box center [85, 82] width 83 height 16
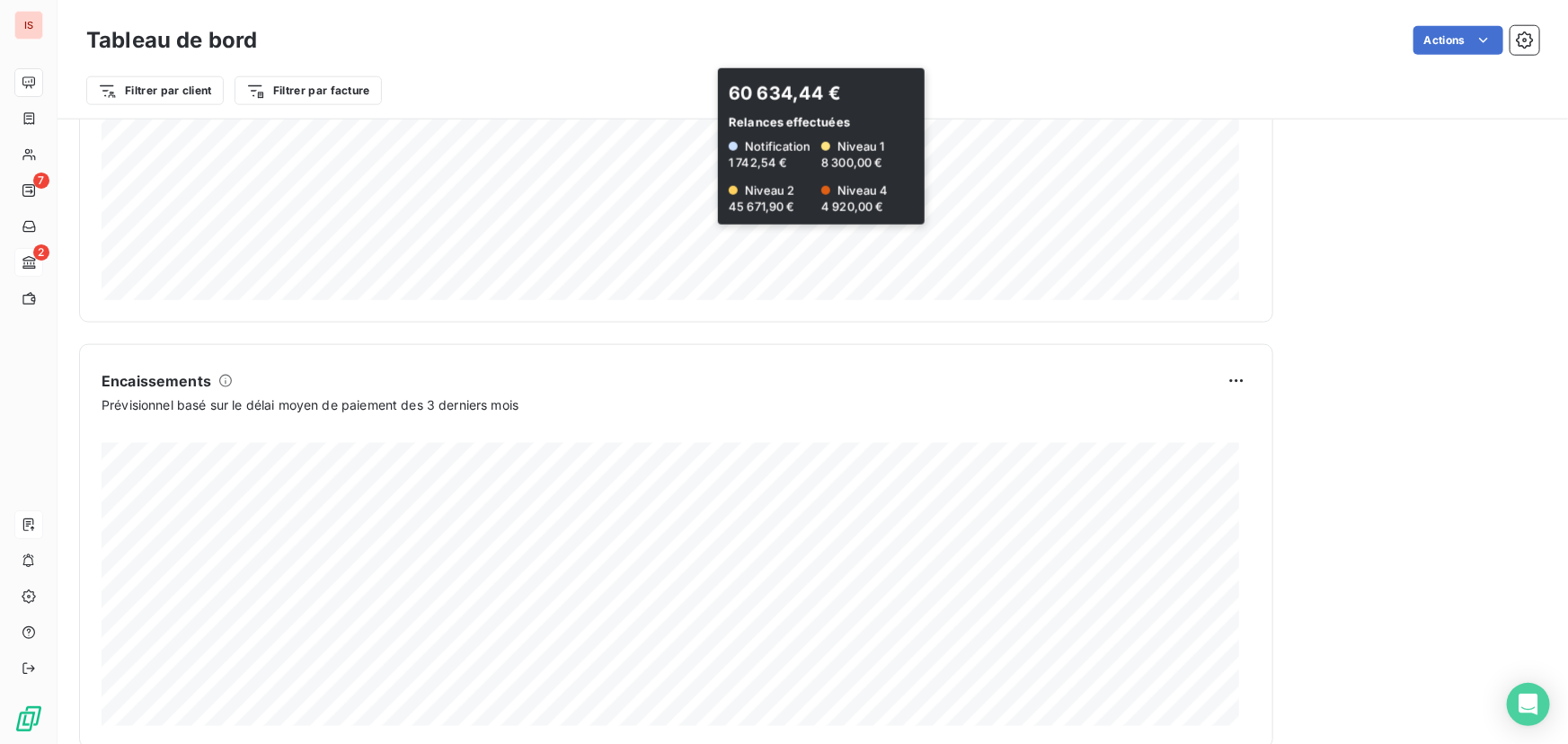
scroll to position [1007, 0]
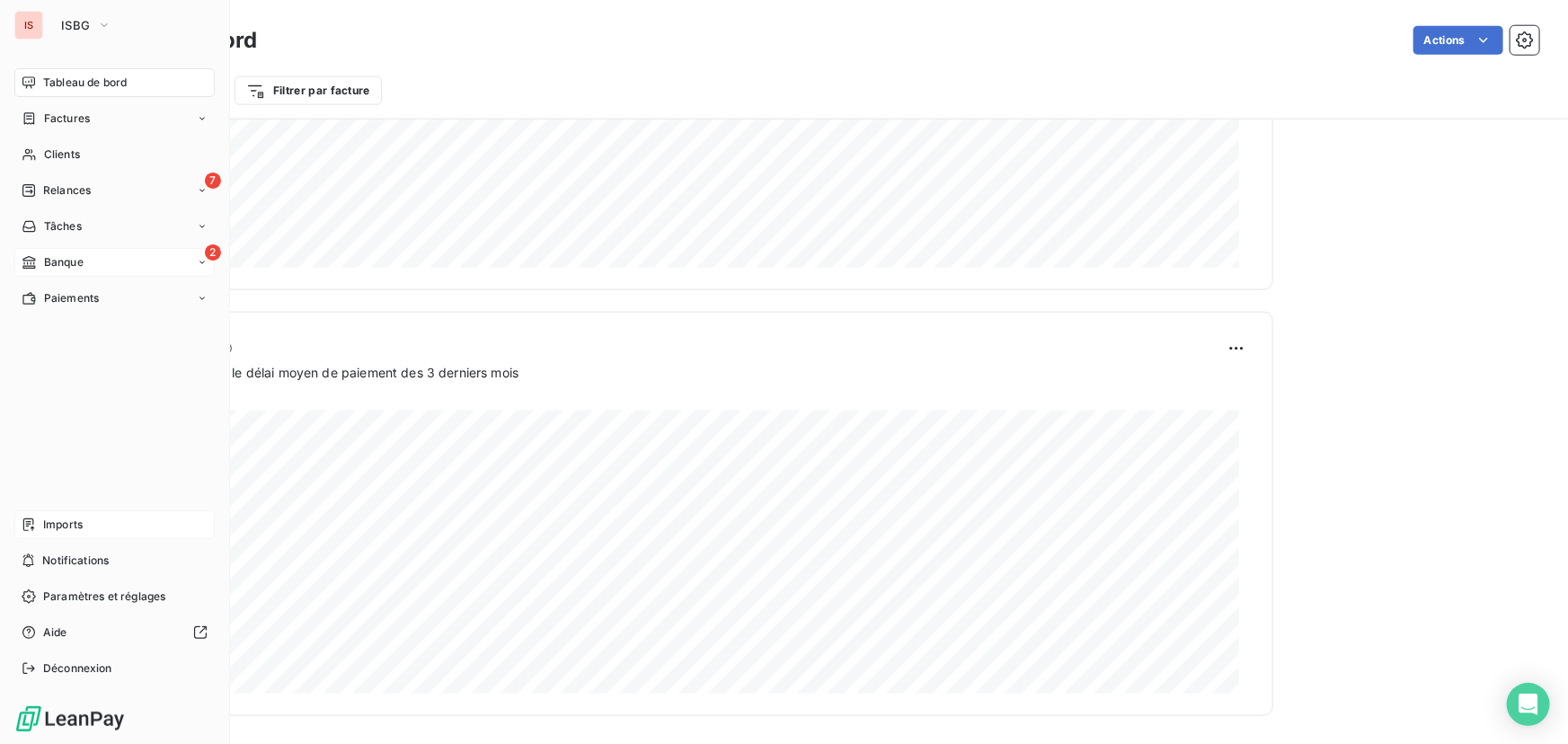
click at [76, 258] on span "Banque" at bounding box center [64, 263] width 40 height 16
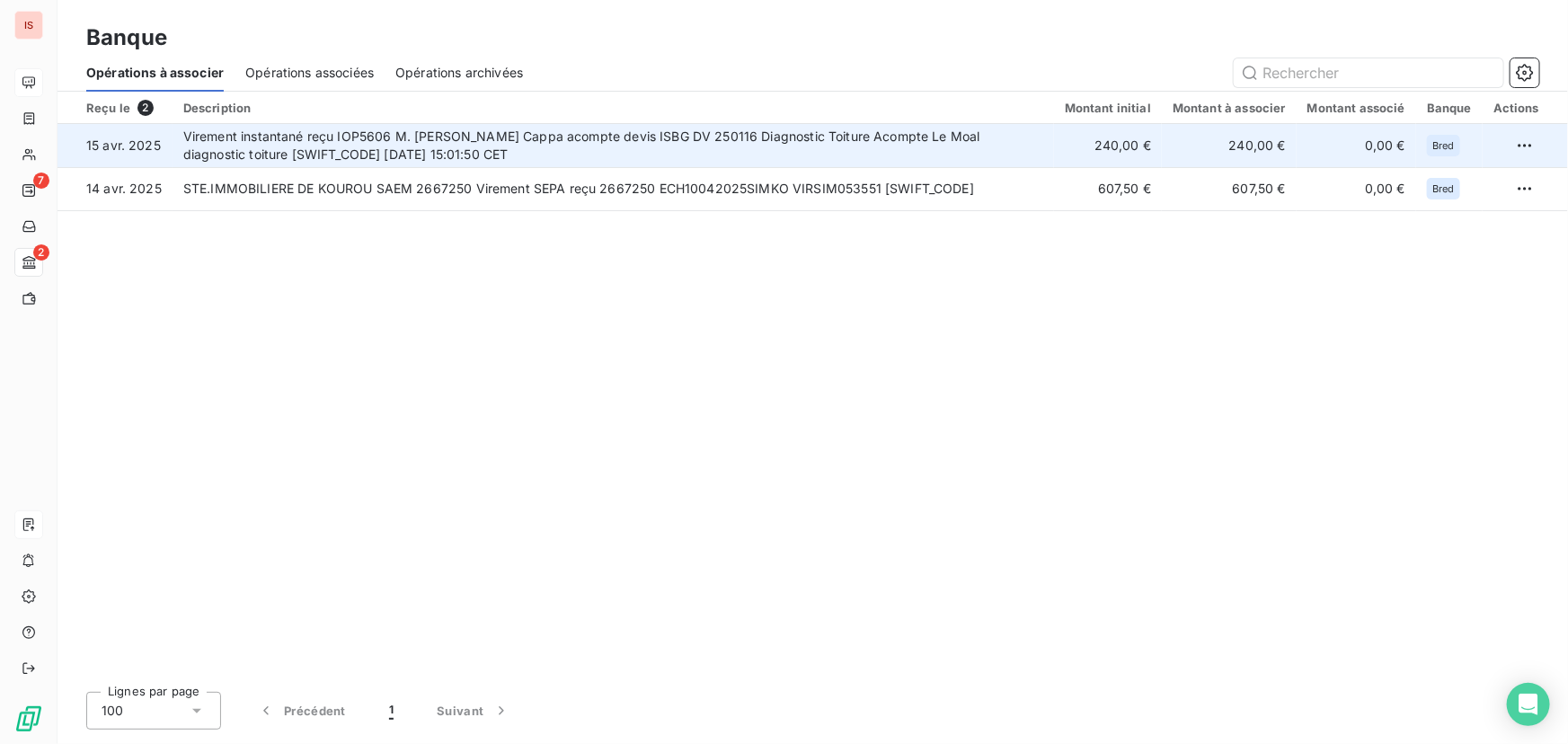
click at [572, 135] on td "Virement instantané reçu IOP5606 M. [PERSON_NAME] Cappa acompte devis ISBG DV 2…" at bounding box center [612, 146] width 881 height 43
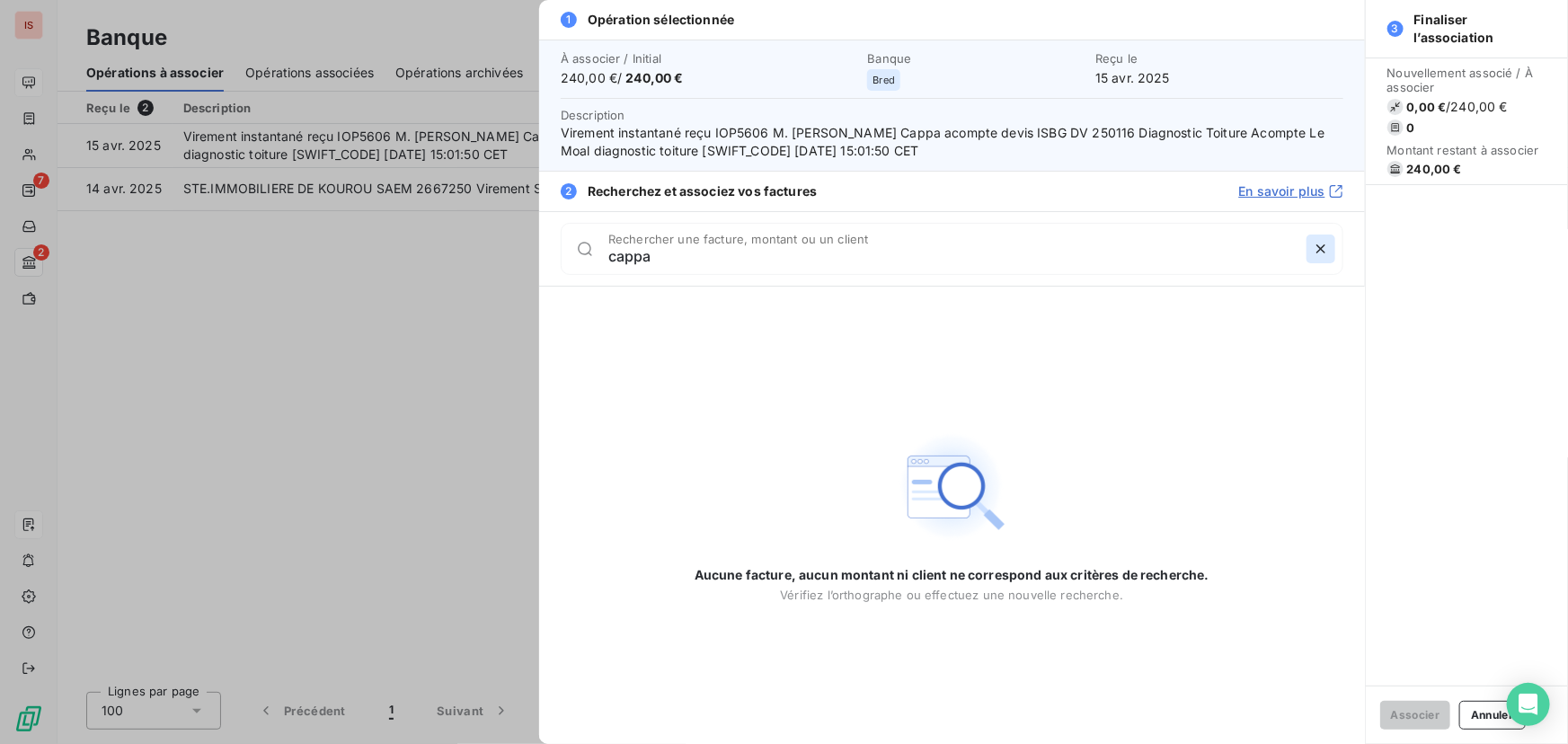
type input "cappa"
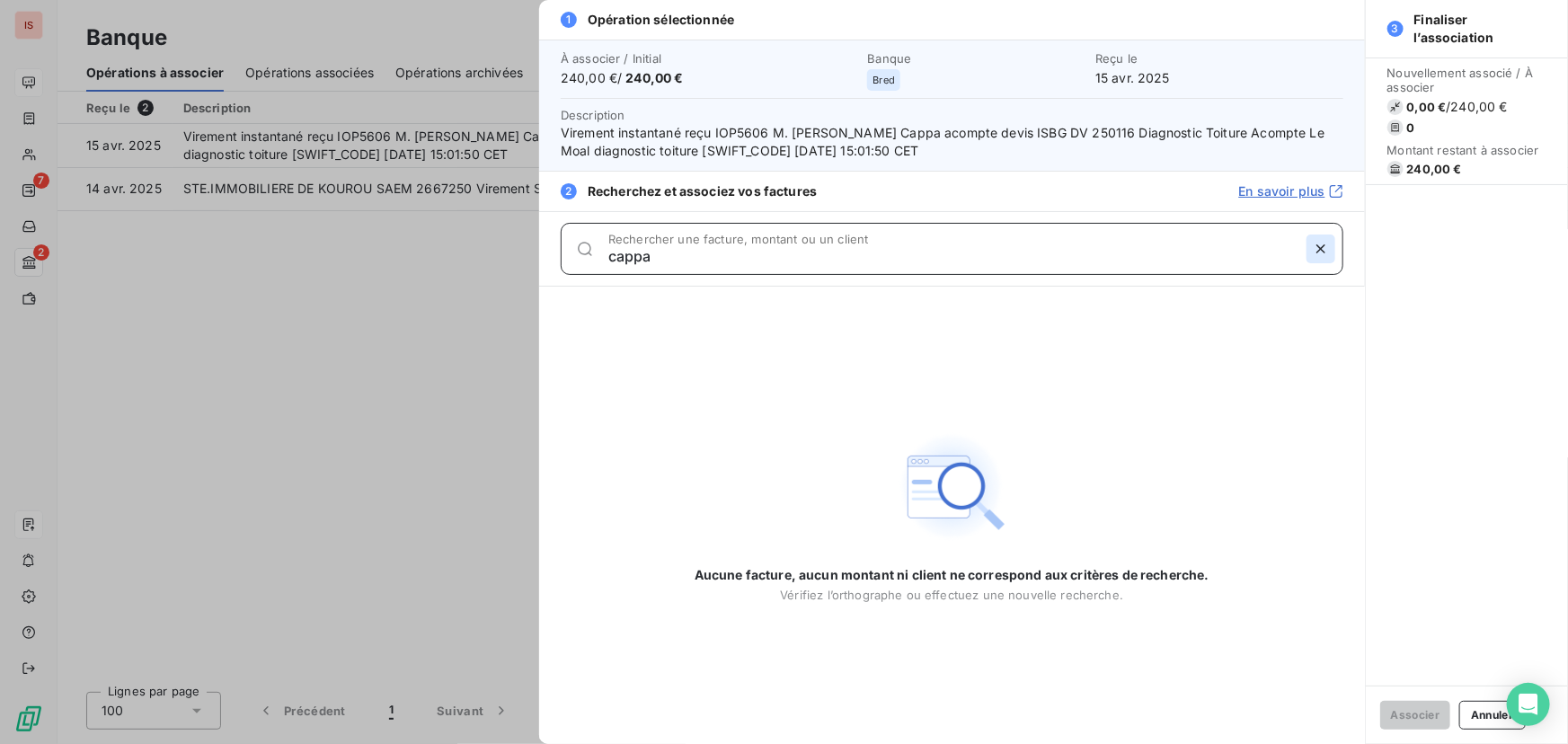
click at [1318, 244] on icon "button" at bounding box center [1321, 249] width 18 height 18
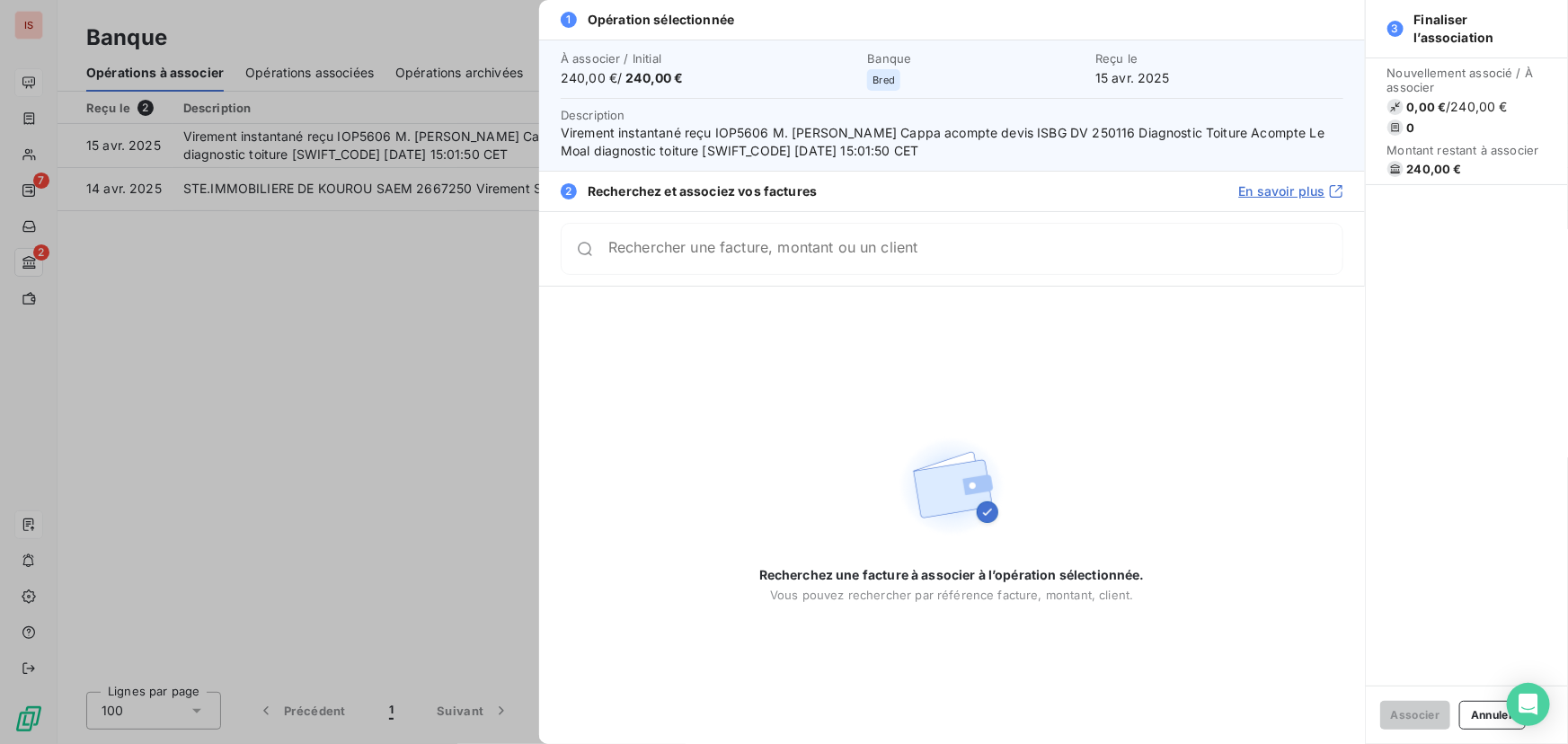
click at [353, 285] on div at bounding box center [784, 372] width 1568 height 744
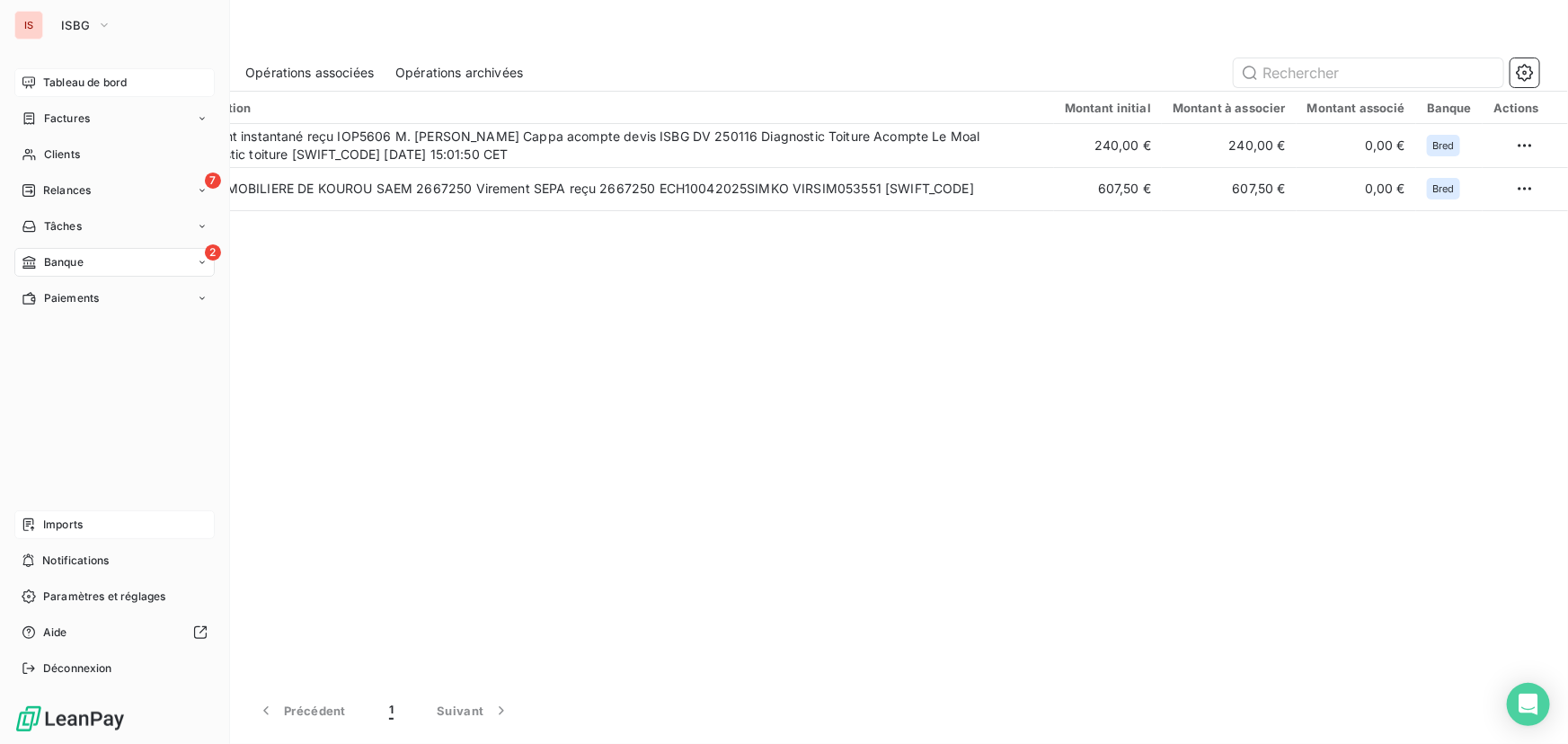
click at [46, 80] on span "Tableau de bord" at bounding box center [85, 82] width 83 height 16
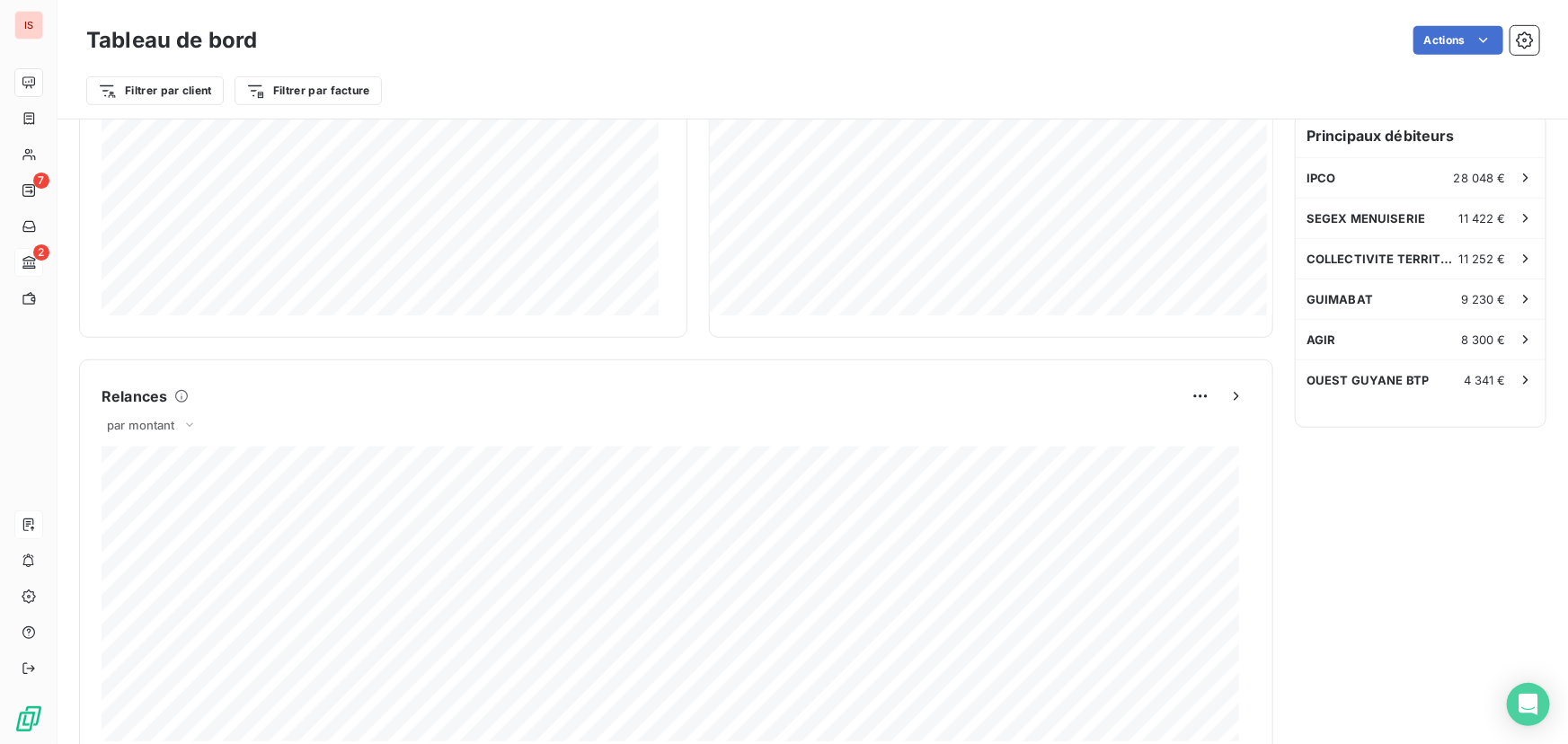
scroll to position [546, 0]
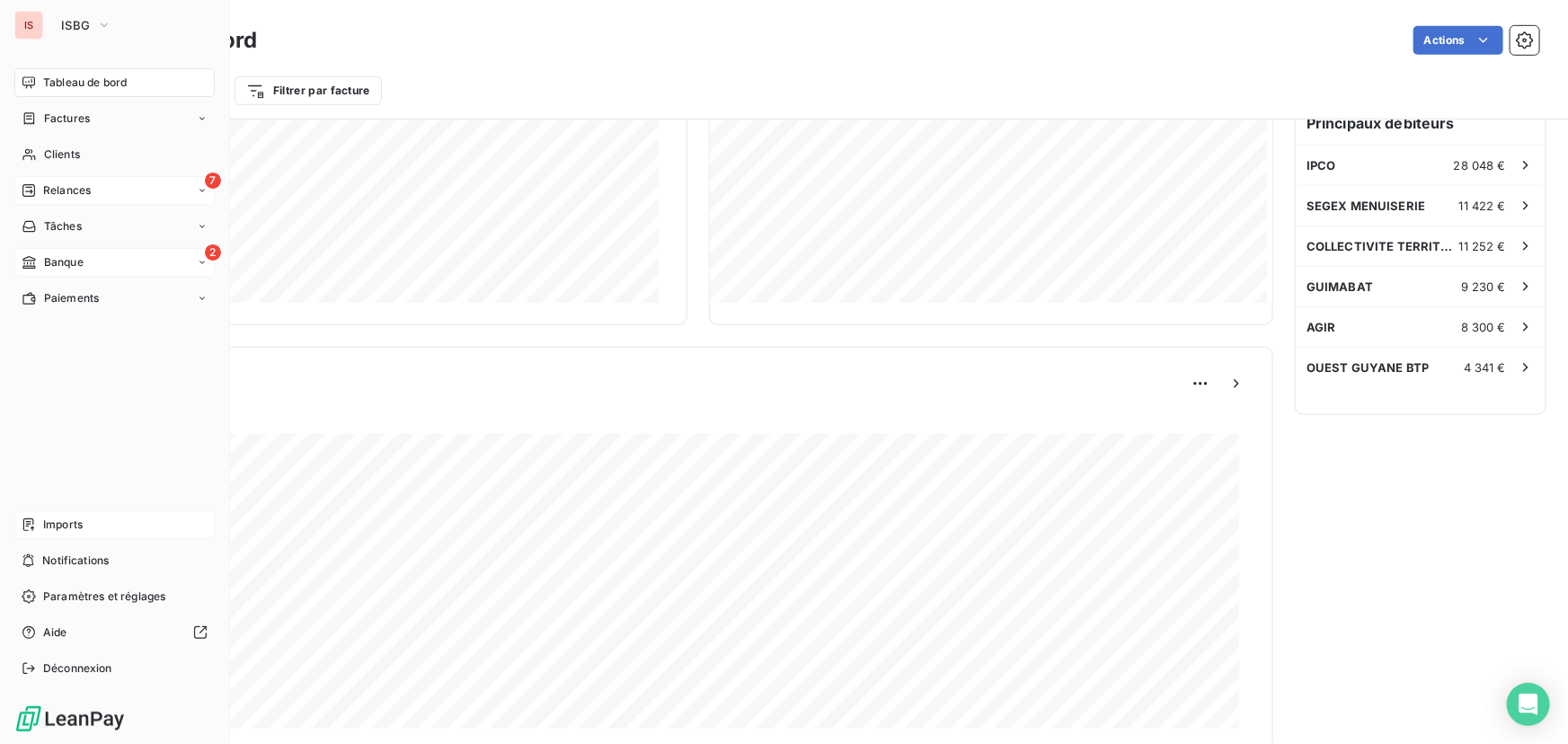
click at [95, 185] on div "7 Relances" at bounding box center [114, 190] width 200 height 29
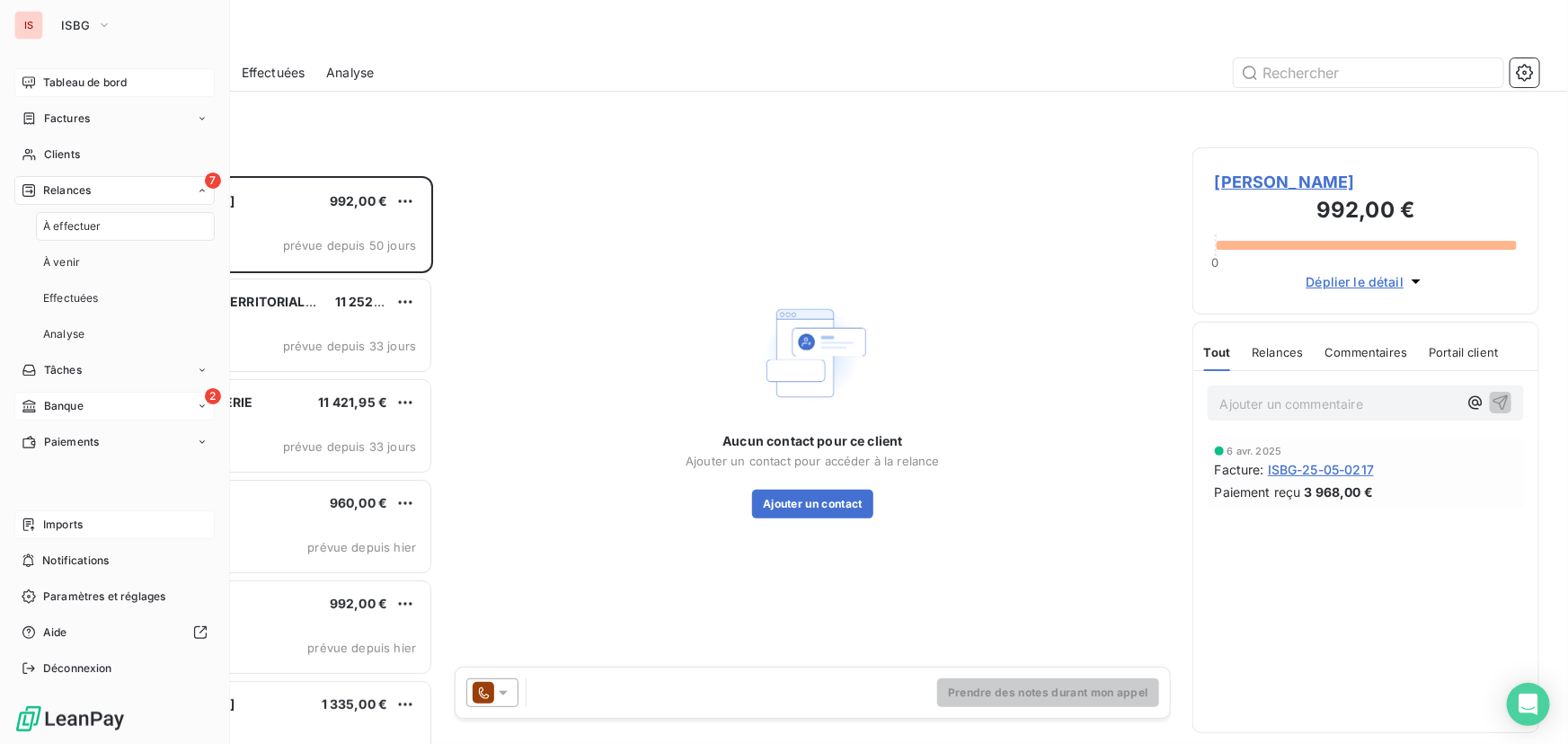
scroll to position [556, 334]
click at [72, 261] on span "Banque" at bounding box center [64, 263] width 40 height 16
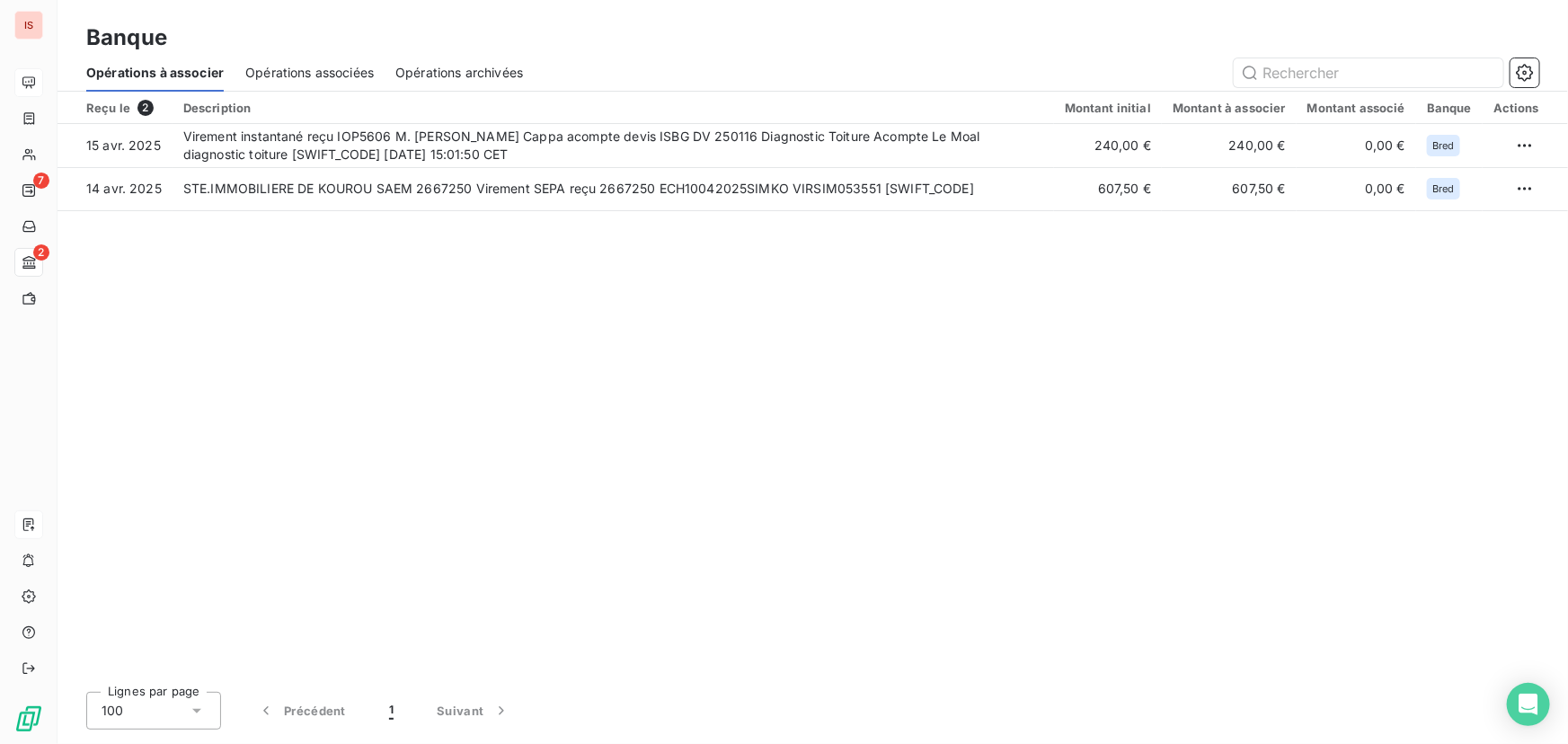
click at [346, 57] on div "Opérations associées" at bounding box center [310, 73] width 129 height 38
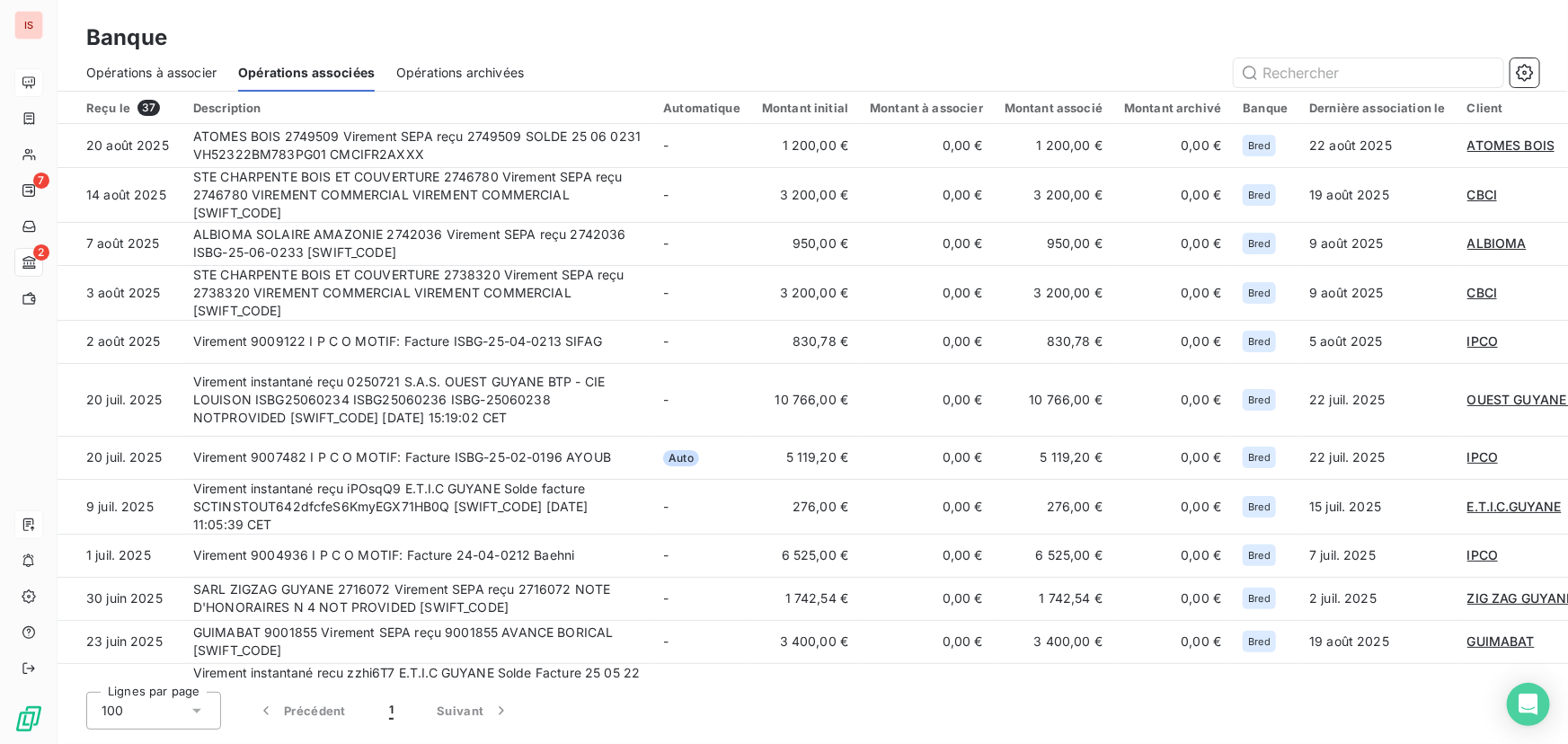
click at [476, 63] on span "Opérations archivées" at bounding box center [459, 72] width 128 height 18
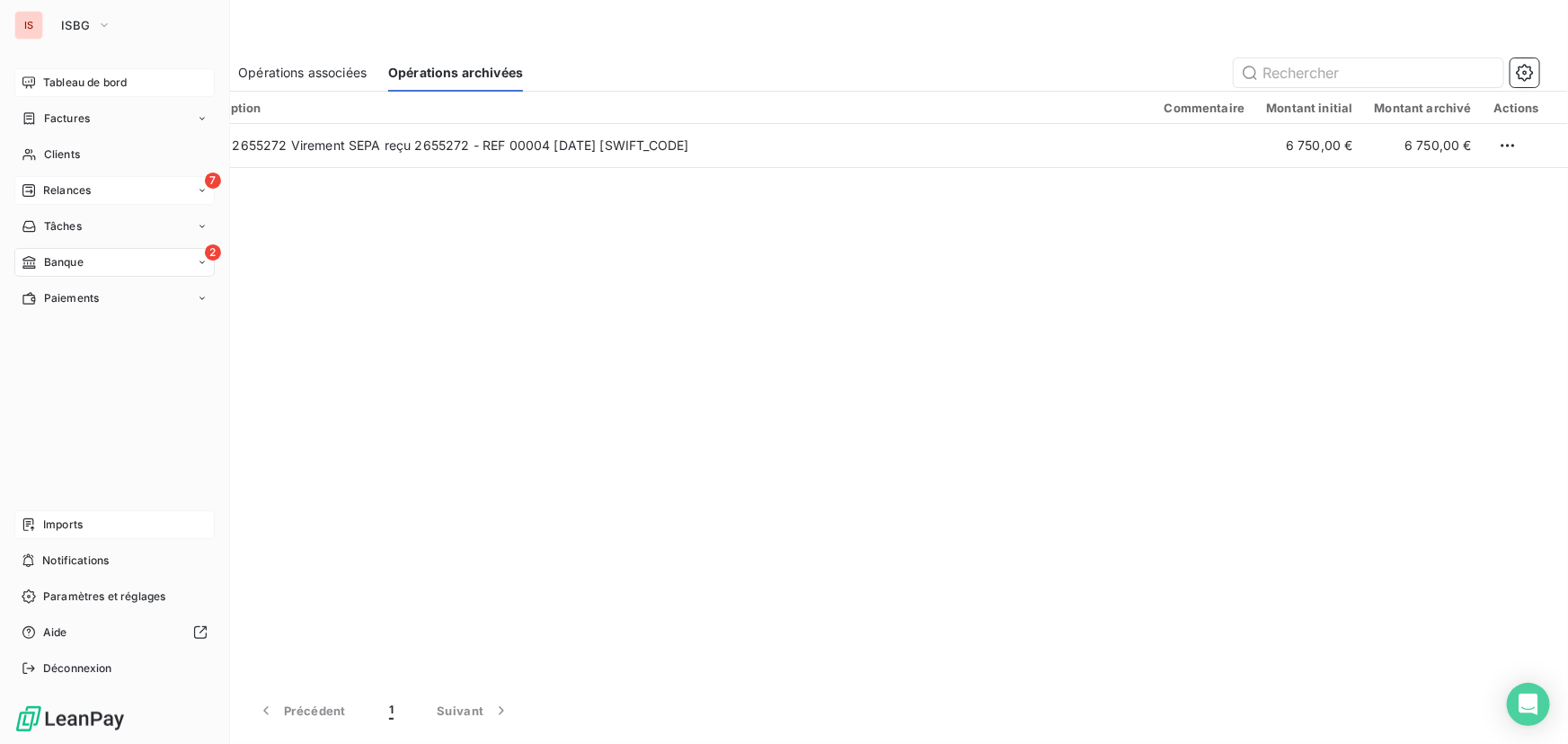
click at [47, 186] on span "Relances" at bounding box center [67, 190] width 48 height 16
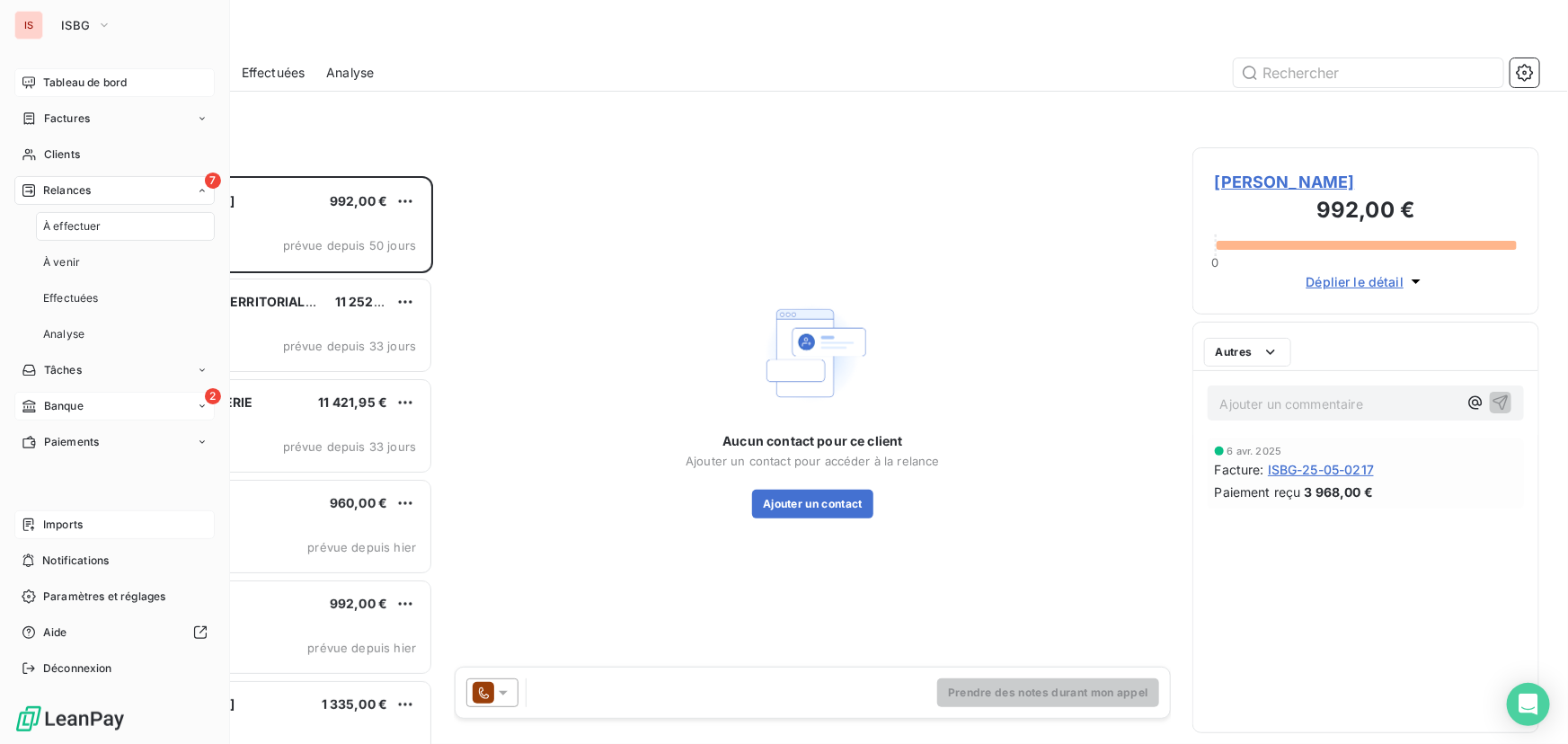
scroll to position [556, 334]
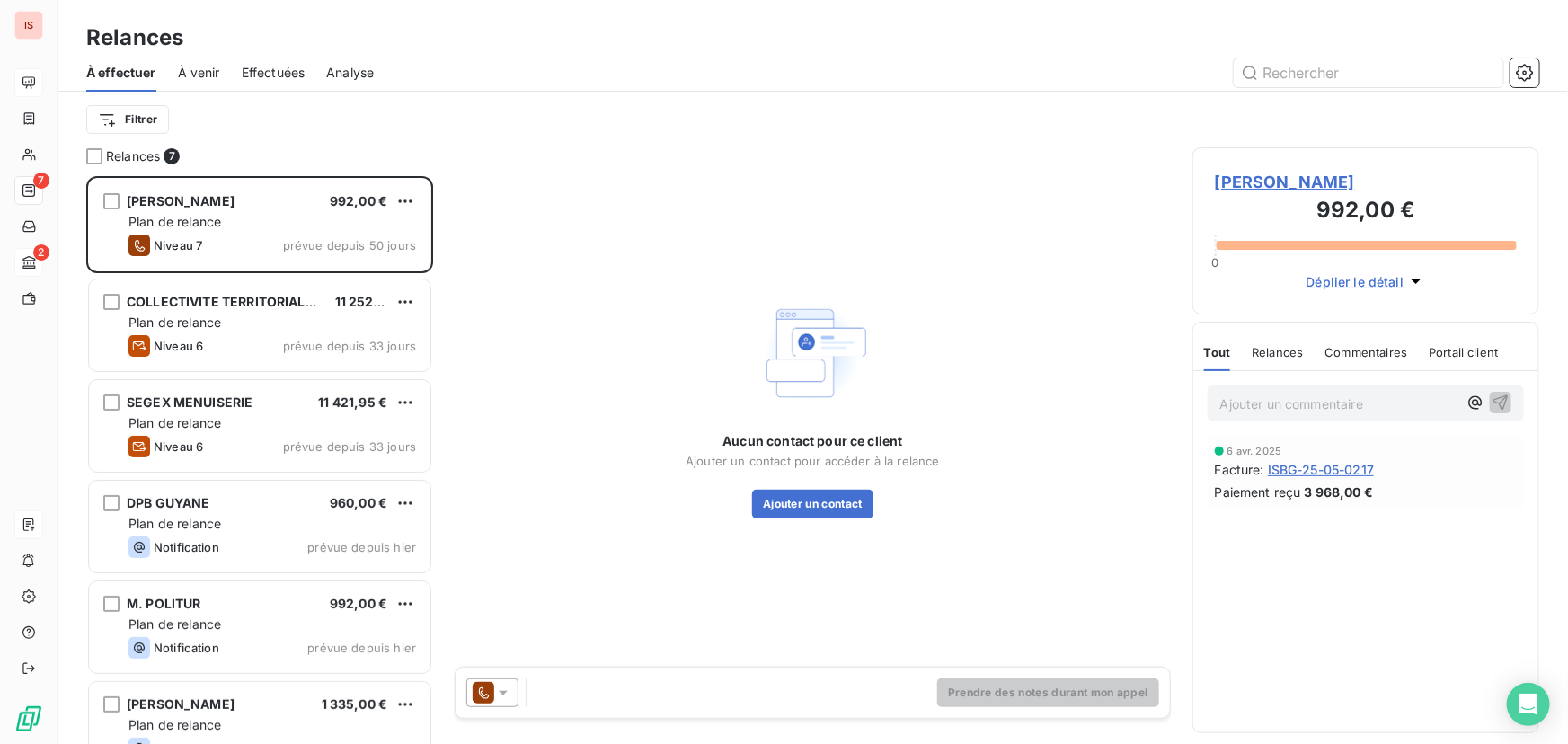
click at [374, 140] on div "Filtrer" at bounding box center [813, 119] width 1453 height 55
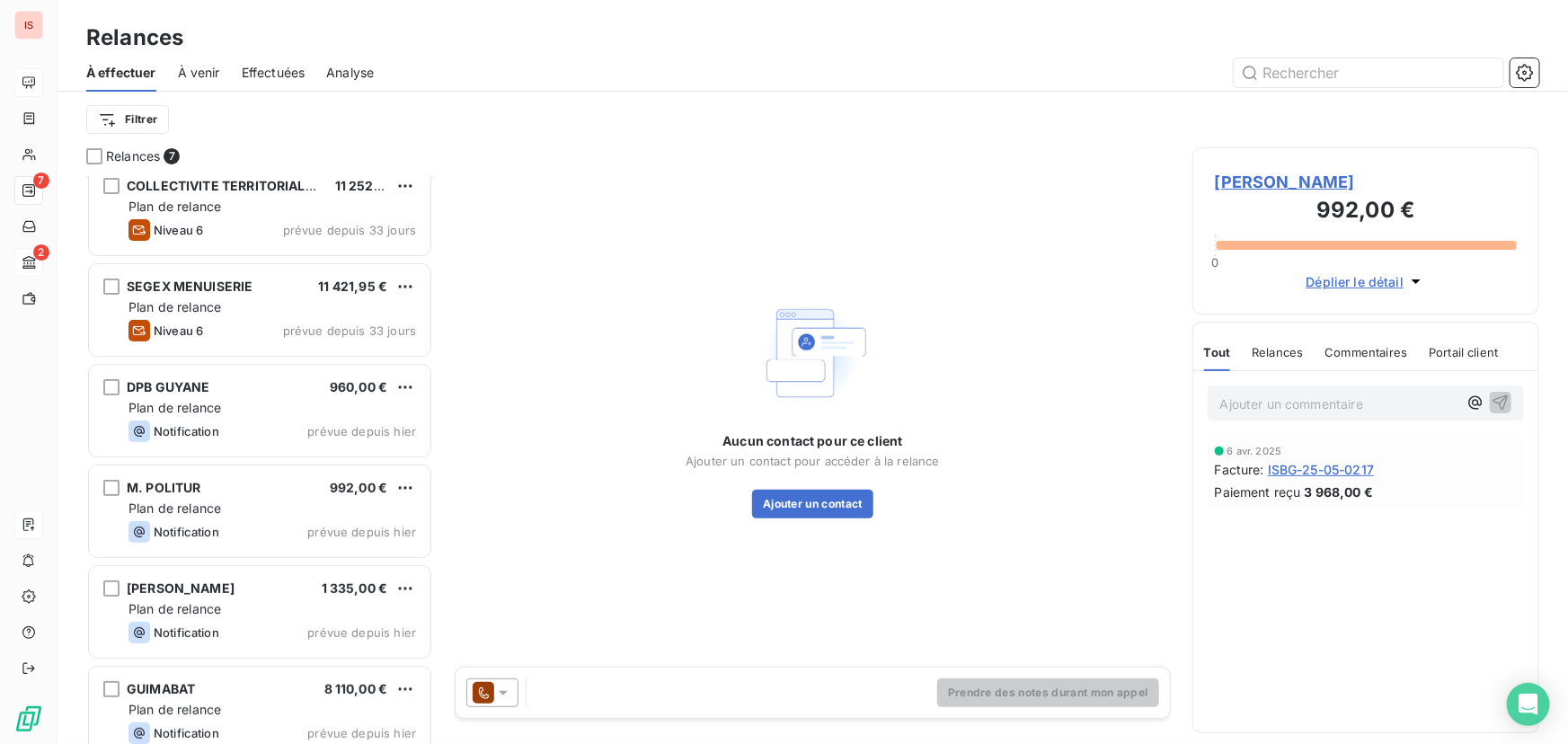
scroll to position [137, 0]
